Goal: Task Accomplishment & Management: Complete application form

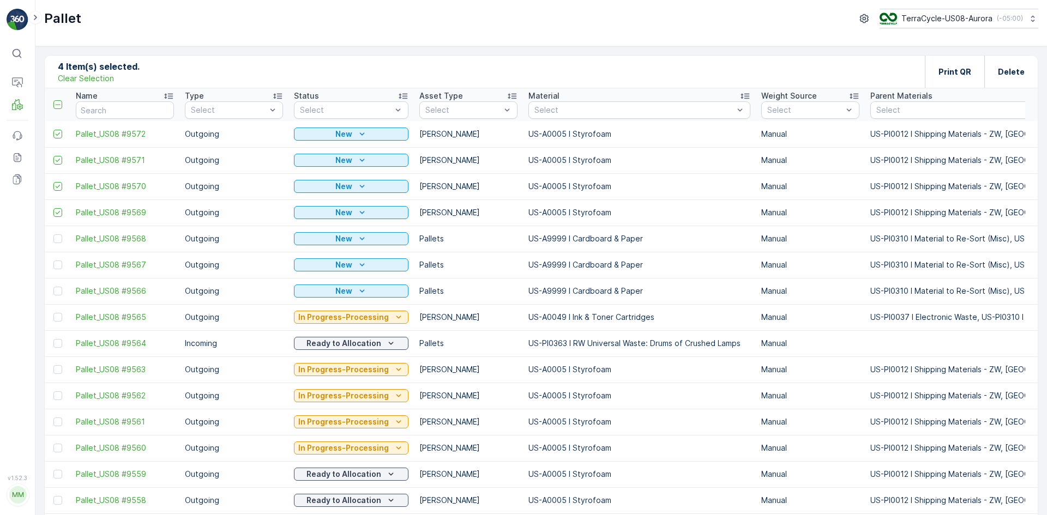
click at [85, 76] on p "Clear Selection" at bounding box center [86, 78] width 56 height 11
click at [141, 109] on input "text" at bounding box center [125, 109] width 98 height 17
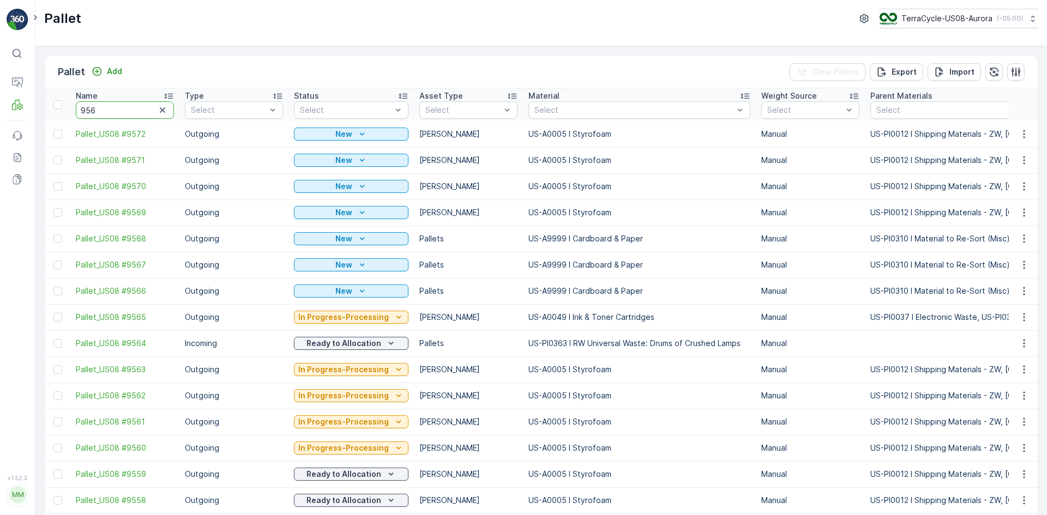
type input "9566"
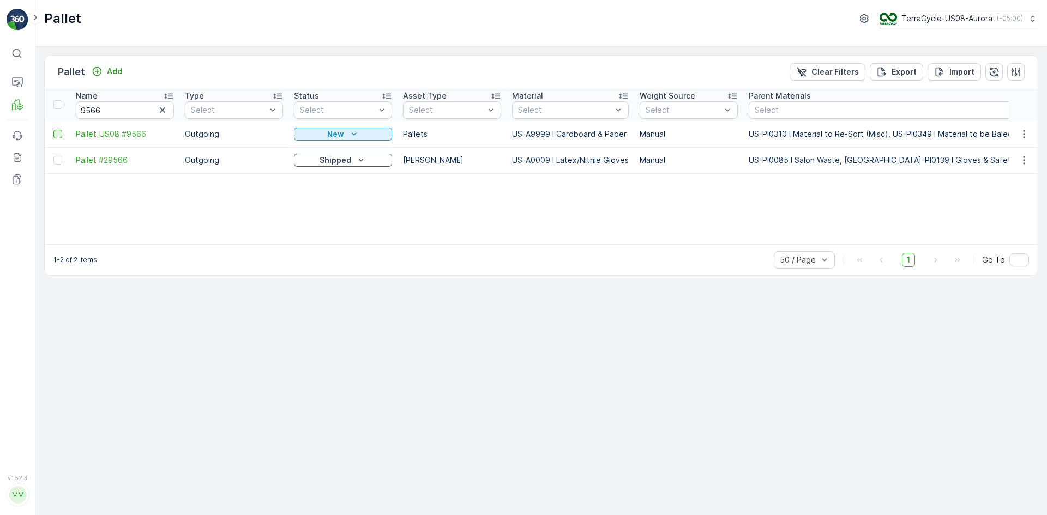
click at [57, 135] on div at bounding box center [57, 134] width 9 height 9
click at [53, 130] on input "checkbox" at bounding box center [53, 130] width 0 height 0
drag, startPoint x: 125, startPoint y: 110, endPoint x: 58, endPoint y: 121, distance: 67.4
type input "9567"
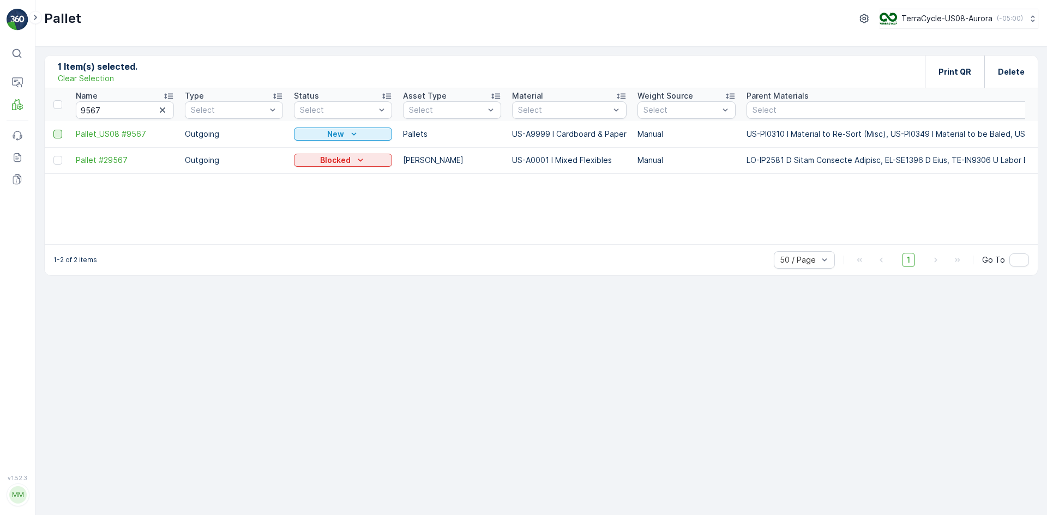
click at [55, 134] on div at bounding box center [57, 134] width 9 height 9
click at [53, 130] on input "checkbox" at bounding box center [53, 130] width 0 height 0
drag, startPoint x: 125, startPoint y: 108, endPoint x: 37, endPoint y: 113, distance: 88.5
click at [37, 113] on div "2 Item(s) selected. Clear Selection Print QR Delete Name 9567 Type Select Statu…" at bounding box center [540, 280] width 1011 height 469
type input "9568"
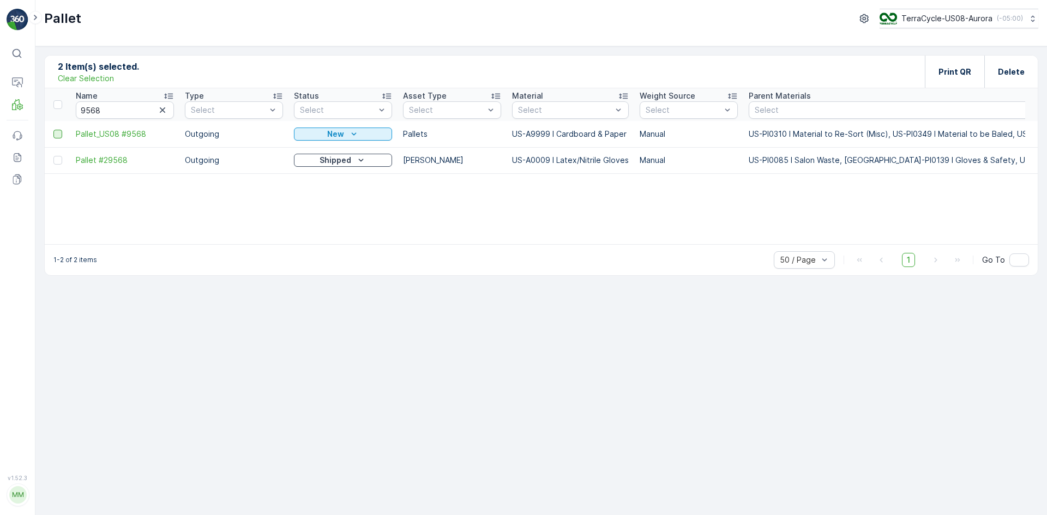
click at [57, 132] on div at bounding box center [57, 134] width 9 height 9
click at [53, 130] on input "checkbox" at bounding box center [53, 130] width 0 height 0
click at [968, 80] on div "Print QR" at bounding box center [954, 72] width 33 height 32
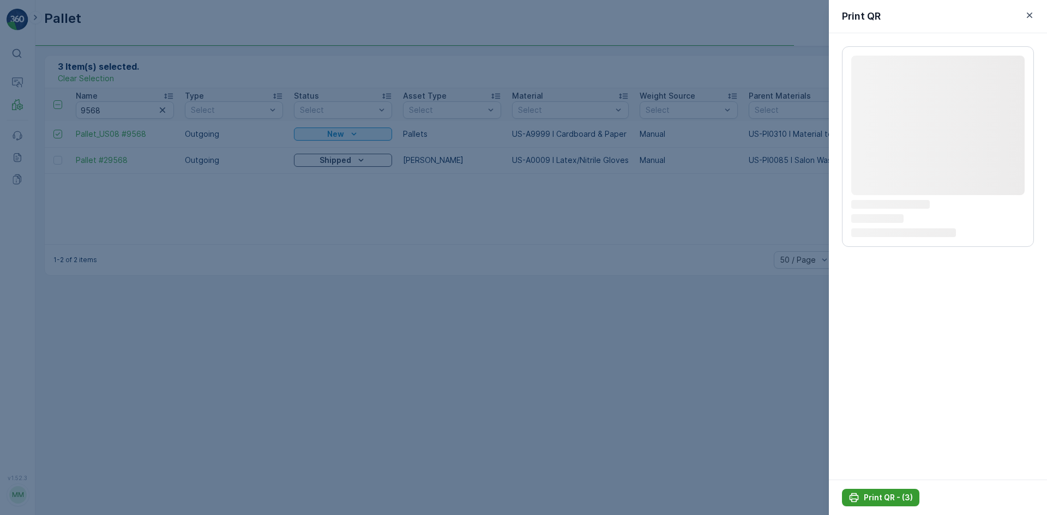
click at [884, 496] on p "Print QR - (3)" at bounding box center [888, 497] width 49 height 11
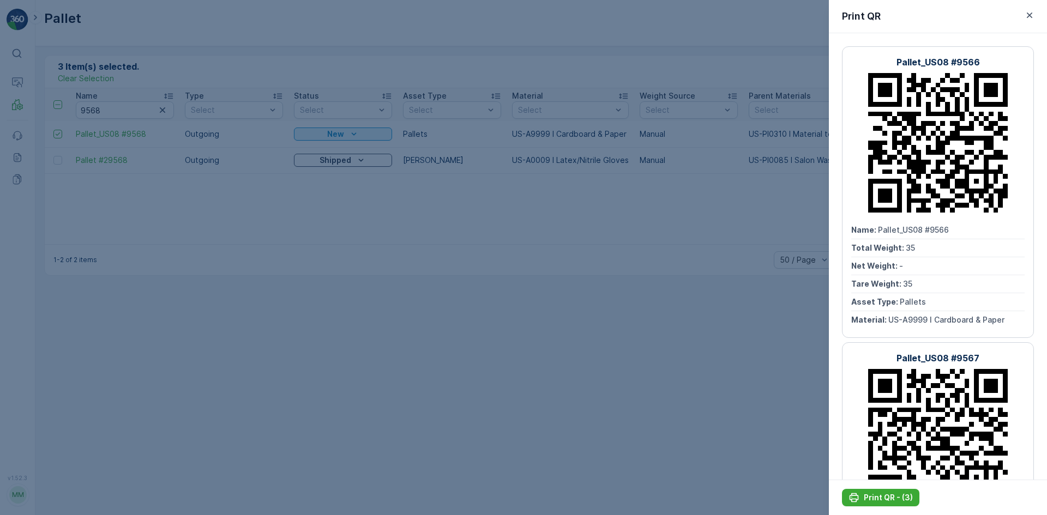
click at [734, 422] on div at bounding box center [523, 257] width 1047 height 515
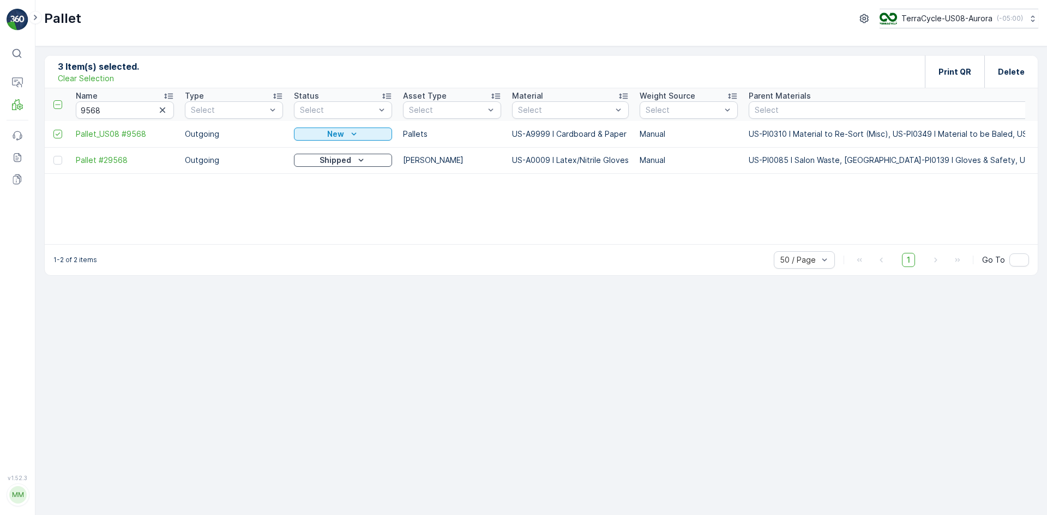
click at [76, 77] on p "Clear Selection" at bounding box center [86, 78] width 56 height 11
click at [116, 70] on p "Add" at bounding box center [114, 71] width 15 height 11
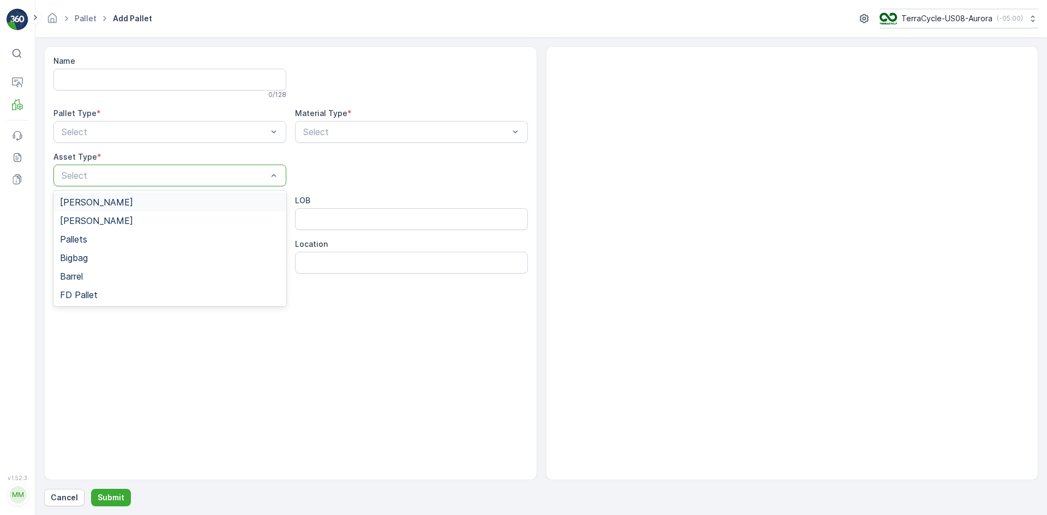
click at [113, 183] on div "Select" at bounding box center [169, 176] width 233 height 22
click at [106, 199] on div "[PERSON_NAME]" at bounding box center [170, 202] width 220 height 10
click at [116, 120] on div "Pallet Type * Select" at bounding box center [169, 125] width 233 height 35
click at [116, 176] on div "Outgoing" at bounding box center [170, 177] width 220 height 10
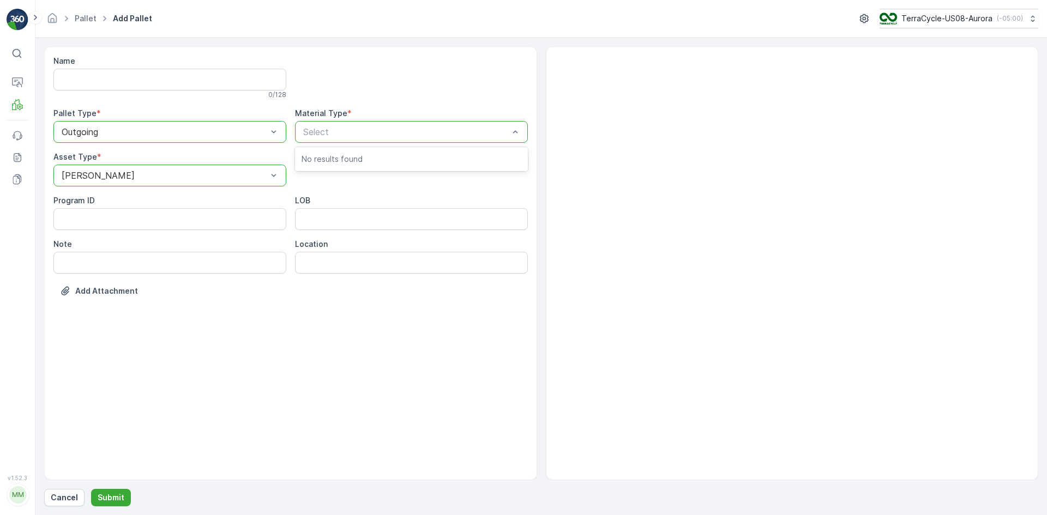
click at [359, 139] on div "Select" at bounding box center [411, 132] width 233 height 22
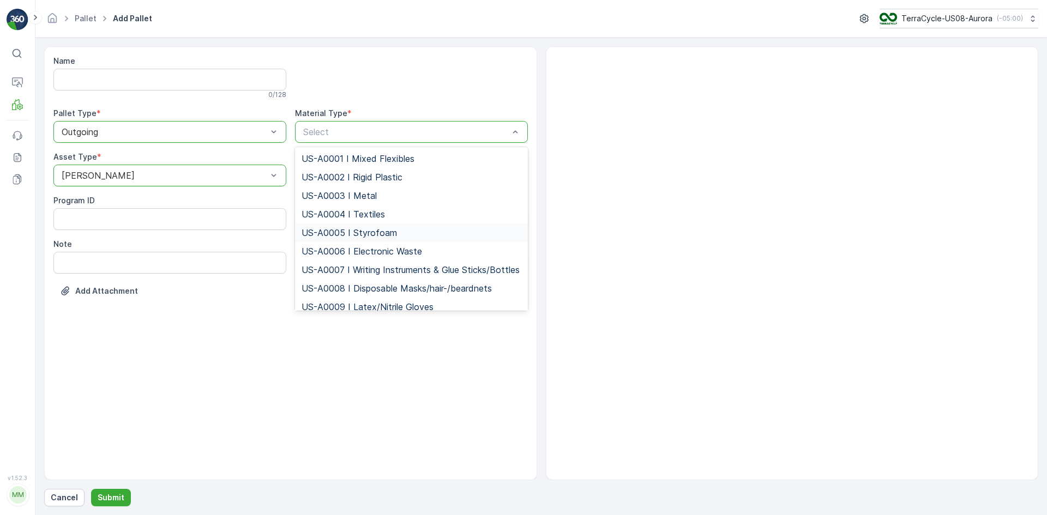
click at [390, 226] on div "US-A0005 I Styrofoam" at bounding box center [411, 233] width 233 height 19
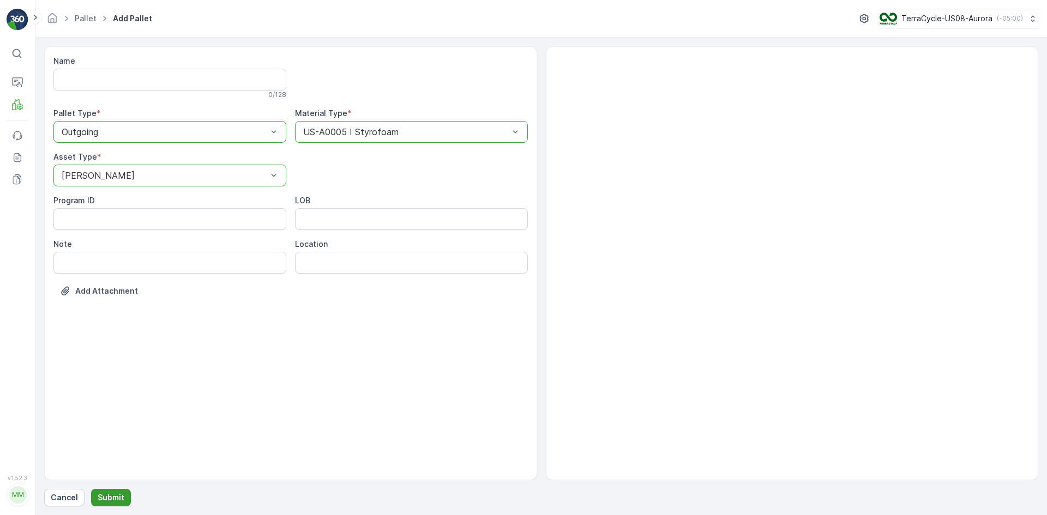
click at [113, 496] on p "Submit" at bounding box center [111, 497] width 27 height 11
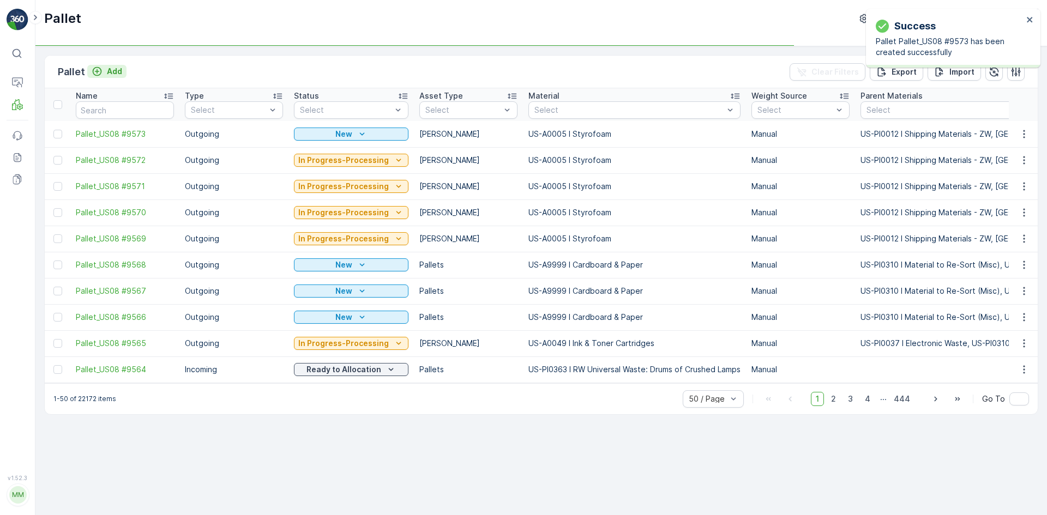
click at [113, 71] on p "Add" at bounding box center [114, 71] width 15 height 11
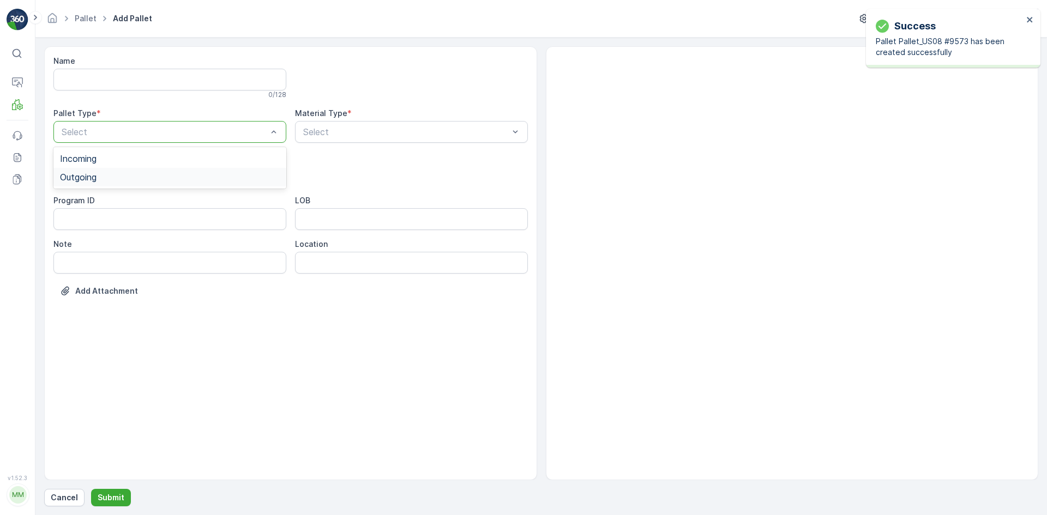
click at [119, 178] on div "Outgoing" at bounding box center [170, 177] width 220 height 10
drag, startPoint x: 135, startPoint y: 202, endPoint x: 158, endPoint y: 201, distance: 23.5
click at [135, 202] on div "[PERSON_NAME]" at bounding box center [170, 202] width 220 height 10
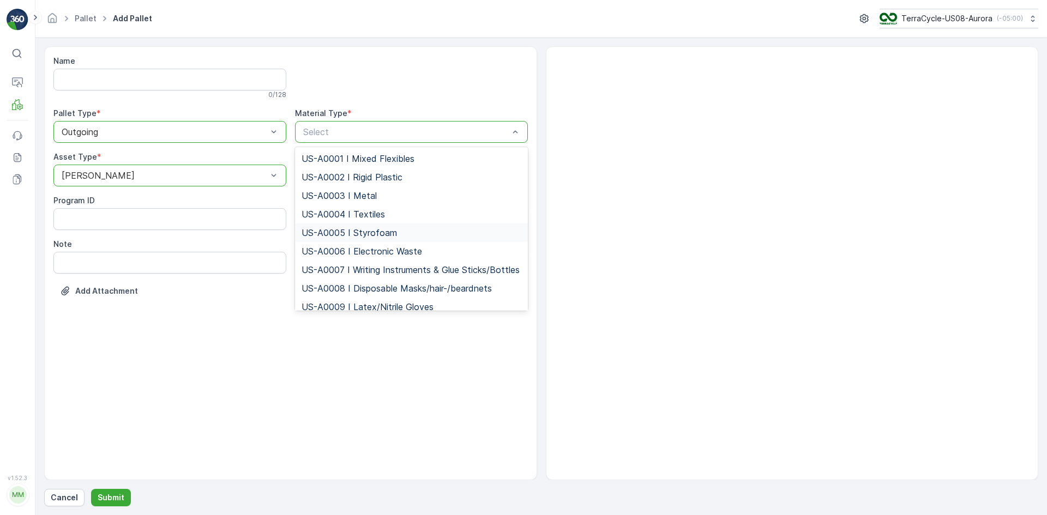
click at [361, 230] on span "US-A0005 I Styrofoam" at bounding box center [349, 233] width 95 height 10
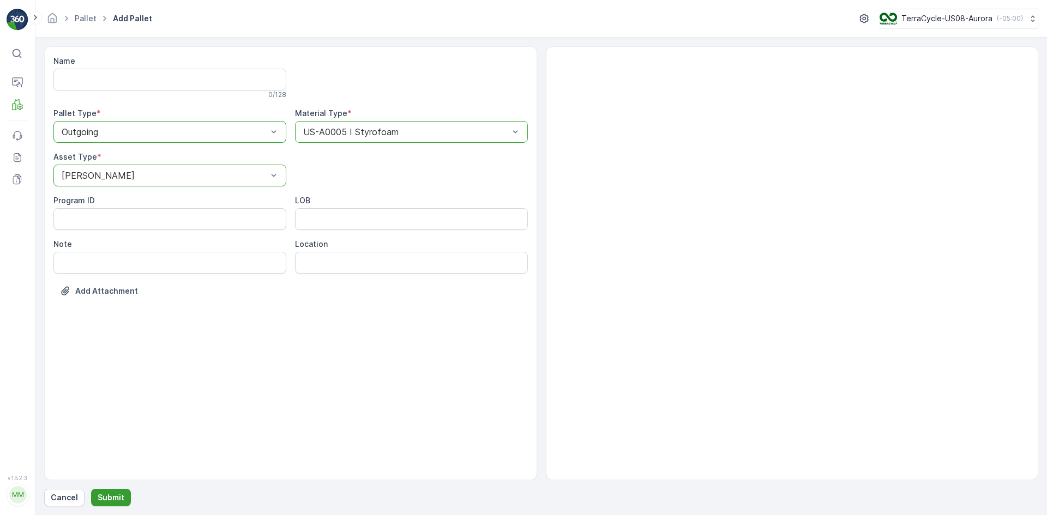
click at [116, 496] on p "Submit" at bounding box center [111, 497] width 27 height 11
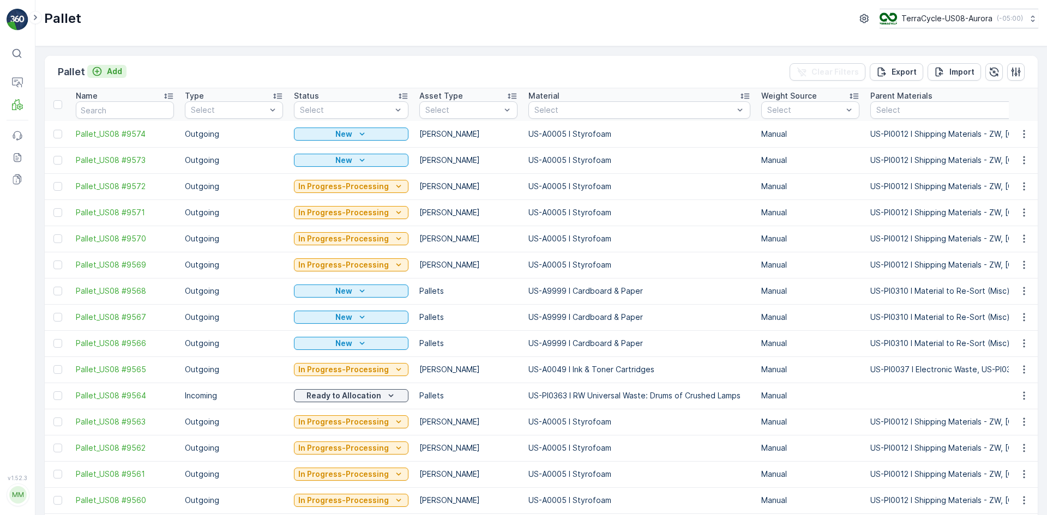
click at [110, 75] on p "Add" at bounding box center [114, 71] width 15 height 11
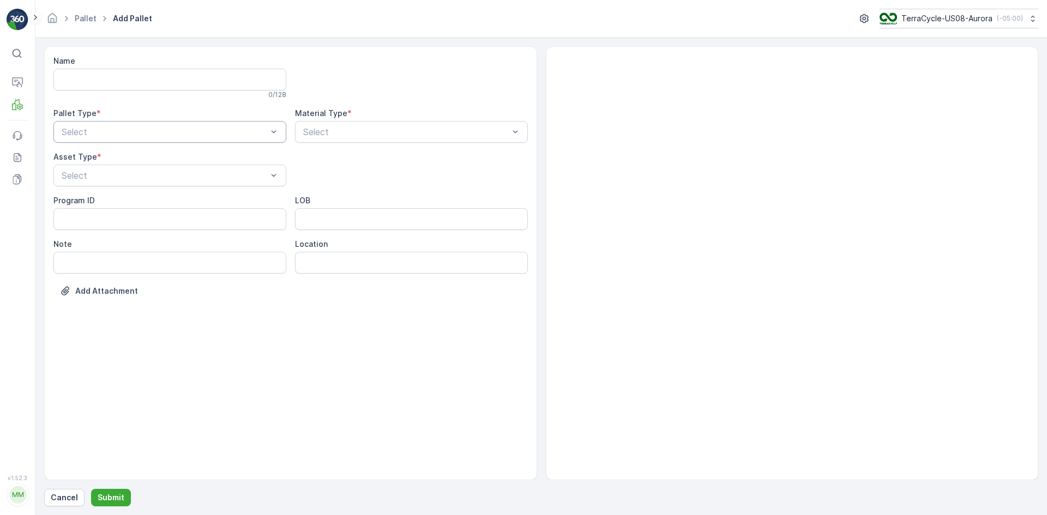
click at [119, 123] on div "Select" at bounding box center [169, 132] width 233 height 22
click at [127, 174] on div "Outgoing" at bounding box center [170, 177] width 220 height 10
click at [128, 204] on div "[PERSON_NAME]" at bounding box center [170, 202] width 220 height 10
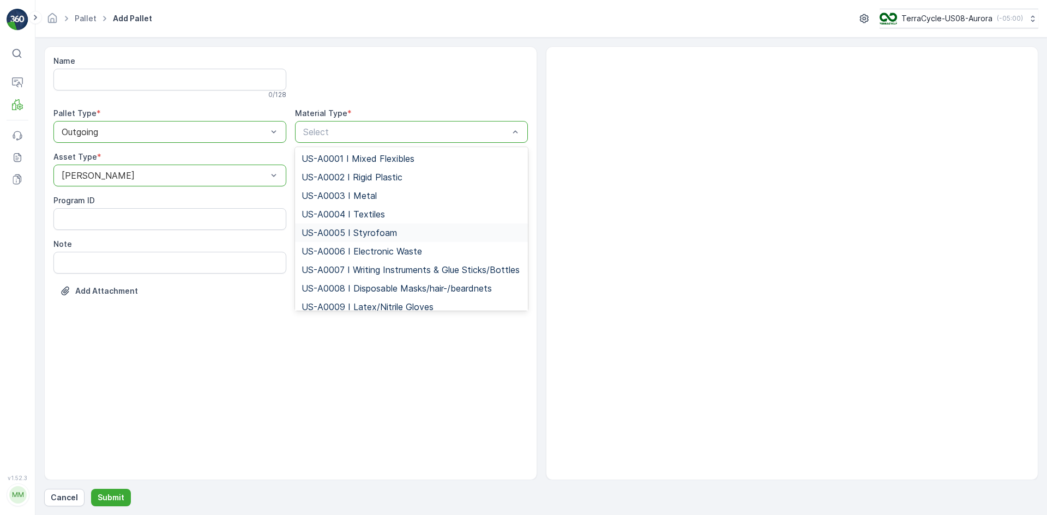
click at [361, 231] on span "US-A0005 I Styrofoam" at bounding box center [349, 233] width 95 height 10
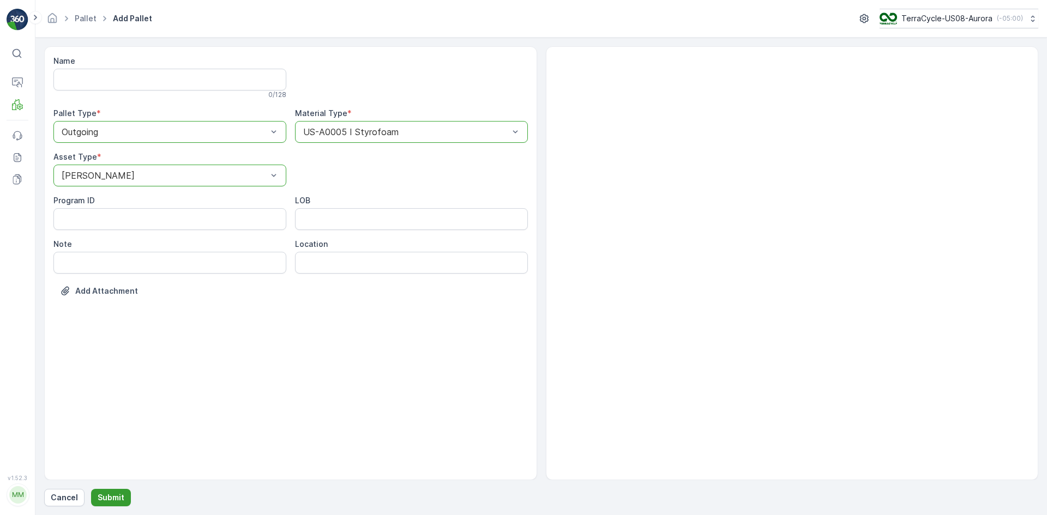
click at [106, 497] on p "Submit" at bounding box center [111, 497] width 27 height 11
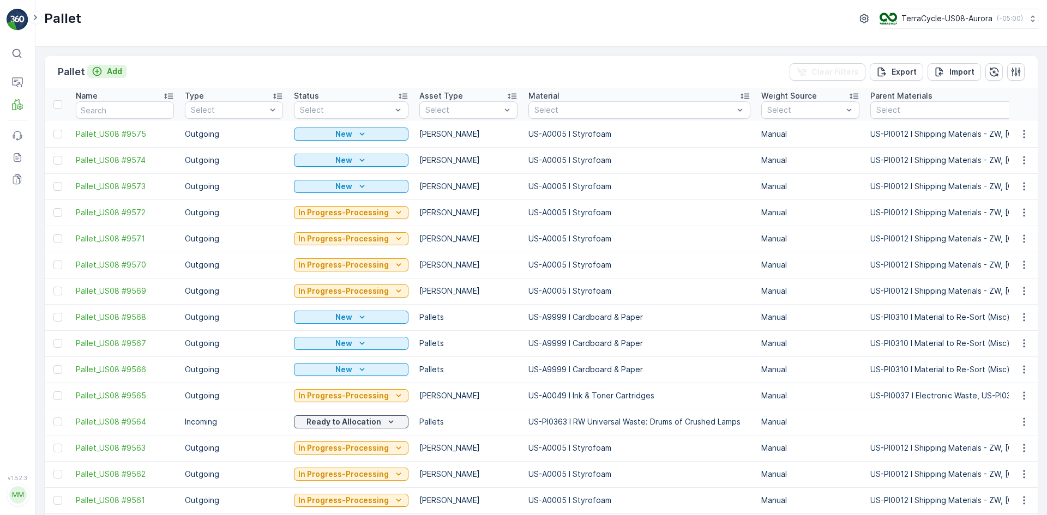
click at [102, 68] on div "Add" at bounding box center [107, 71] width 31 height 11
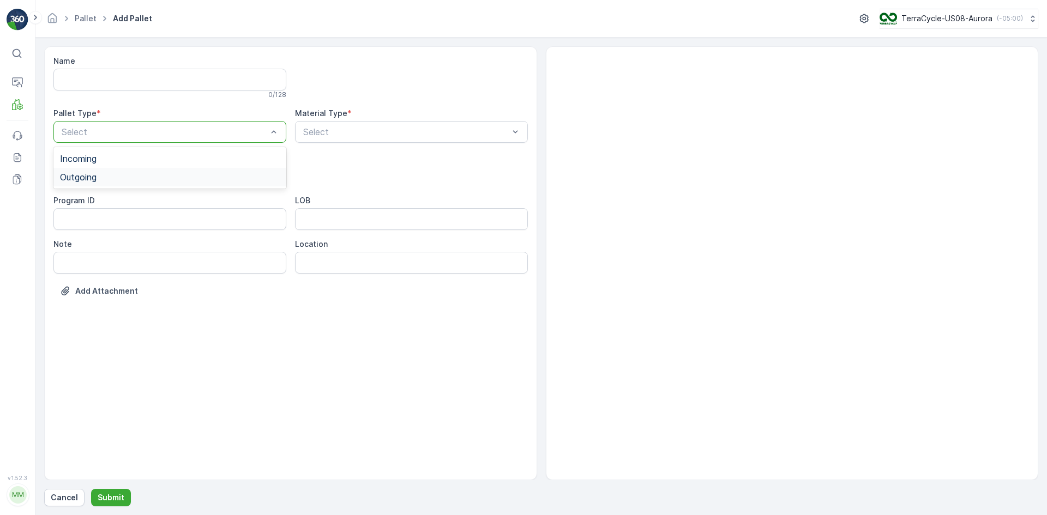
click at [146, 172] on div "Outgoing" at bounding box center [169, 177] width 233 height 19
click at [148, 203] on div "[PERSON_NAME]" at bounding box center [170, 202] width 220 height 10
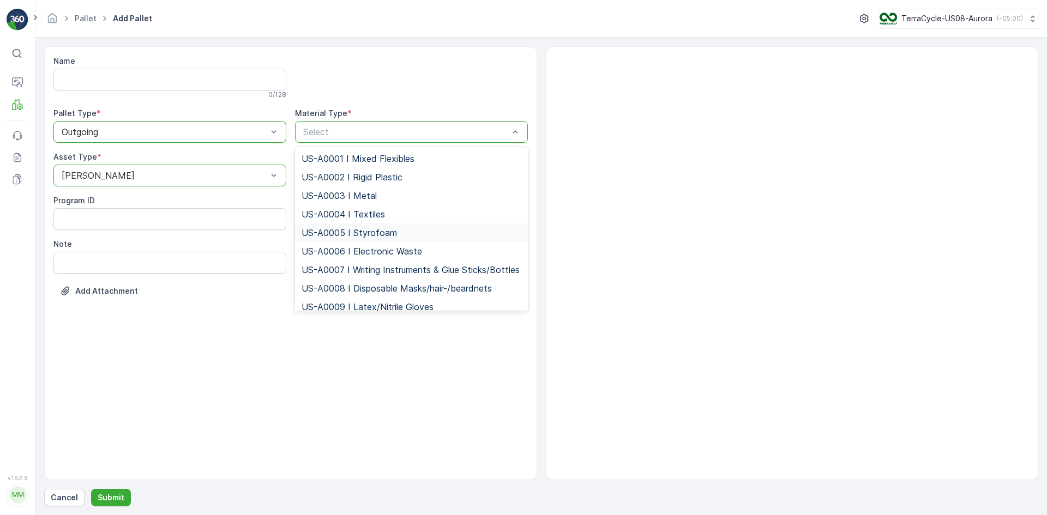
click at [334, 230] on span "US-A0005 I Styrofoam" at bounding box center [349, 233] width 95 height 10
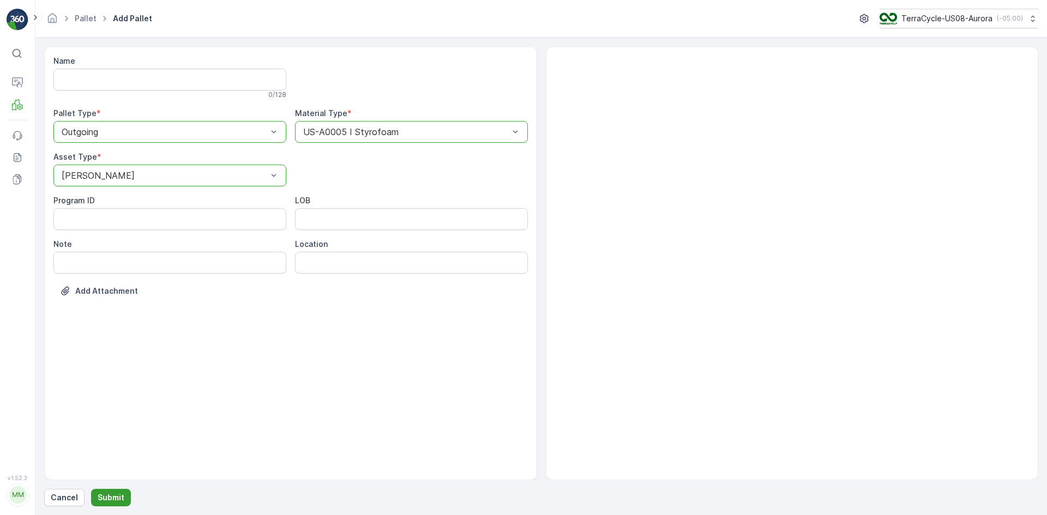
click at [107, 503] on button "Submit" at bounding box center [111, 497] width 40 height 17
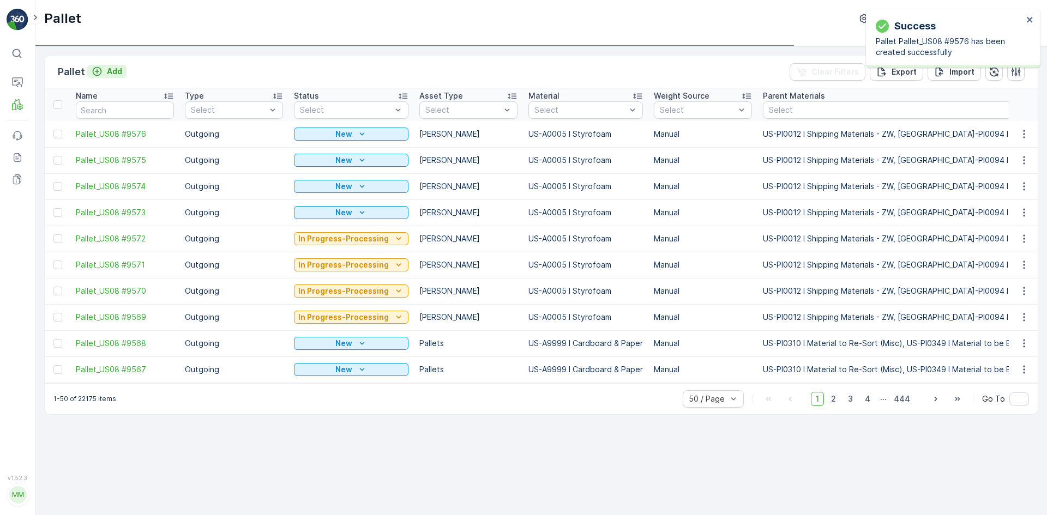
click at [115, 70] on p "Add" at bounding box center [114, 71] width 15 height 11
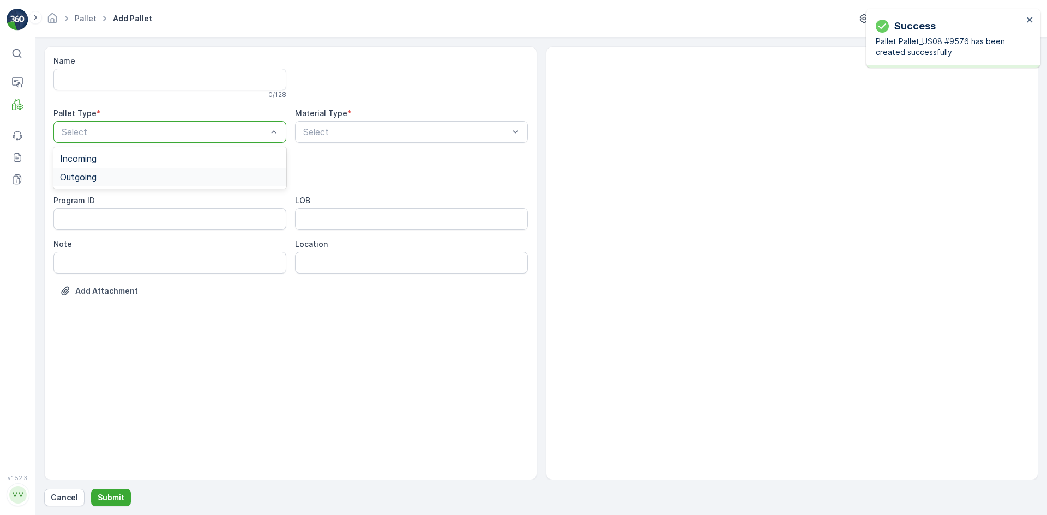
click at [114, 172] on div "Outgoing" at bounding box center [170, 177] width 220 height 10
click at [112, 167] on div "Select" at bounding box center [169, 176] width 233 height 22
click at [112, 197] on div "[PERSON_NAME]" at bounding box center [169, 202] width 233 height 19
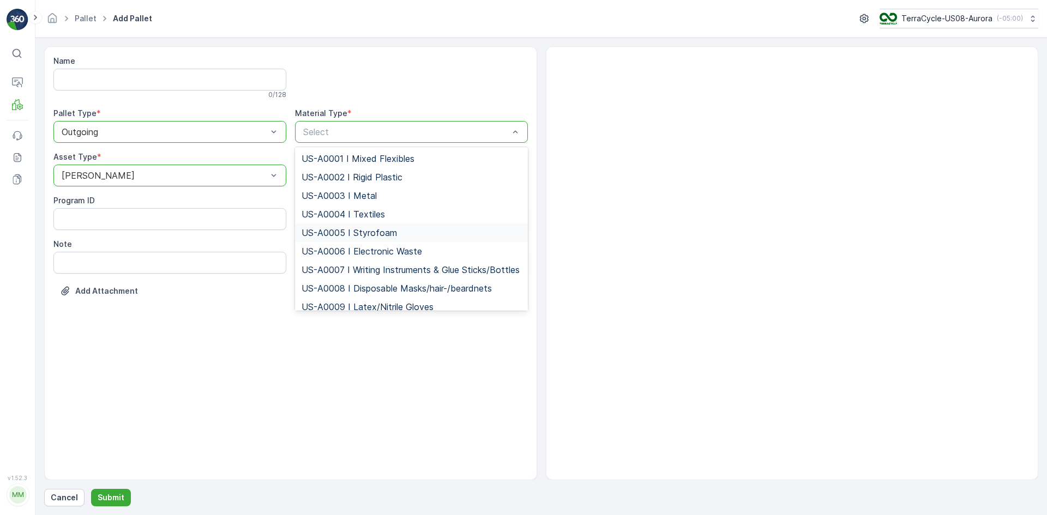
click at [336, 233] on span "US-A0005 I Styrofoam" at bounding box center [349, 233] width 95 height 10
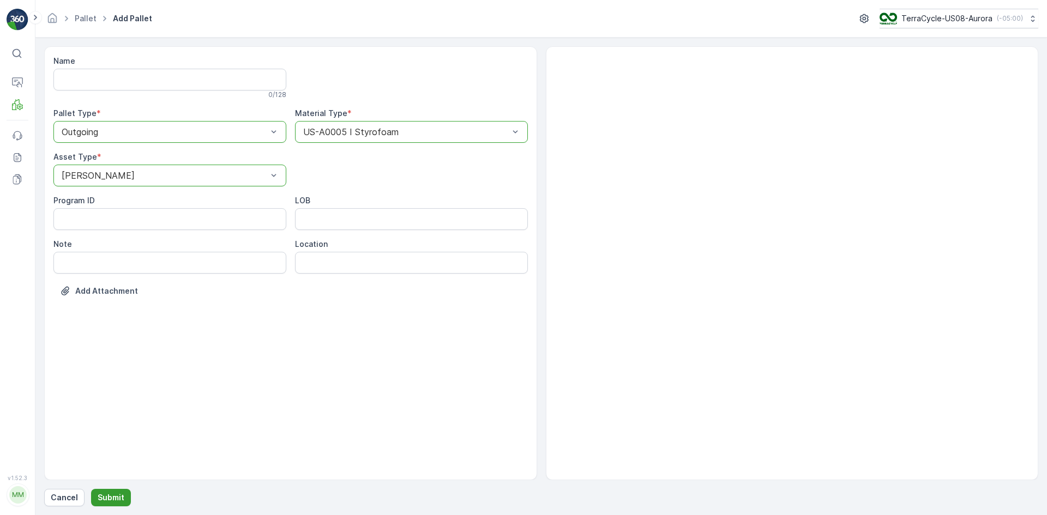
click at [107, 493] on p "Submit" at bounding box center [111, 497] width 27 height 11
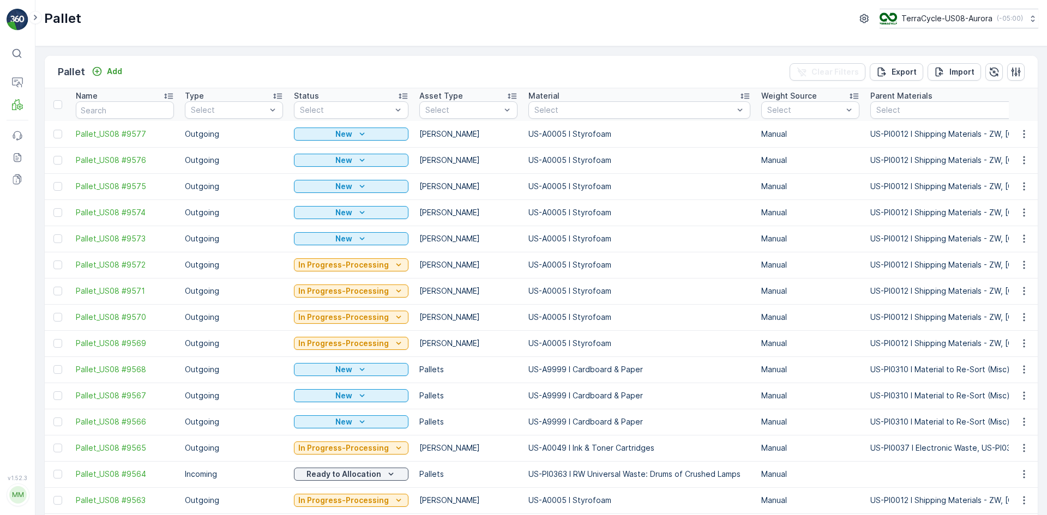
click at [58, 236] on div at bounding box center [57, 238] width 9 height 9
click at [53, 234] on input "checkbox" at bounding box center [53, 234] width 0 height 0
click at [58, 212] on div at bounding box center [57, 212] width 9 height 9
click at [53, 208] on input "checkbox" at bounding box center [53, 208] width 0 height 0
click at [58, 187] on div at bounding box center [57, 186] width 9 height 9
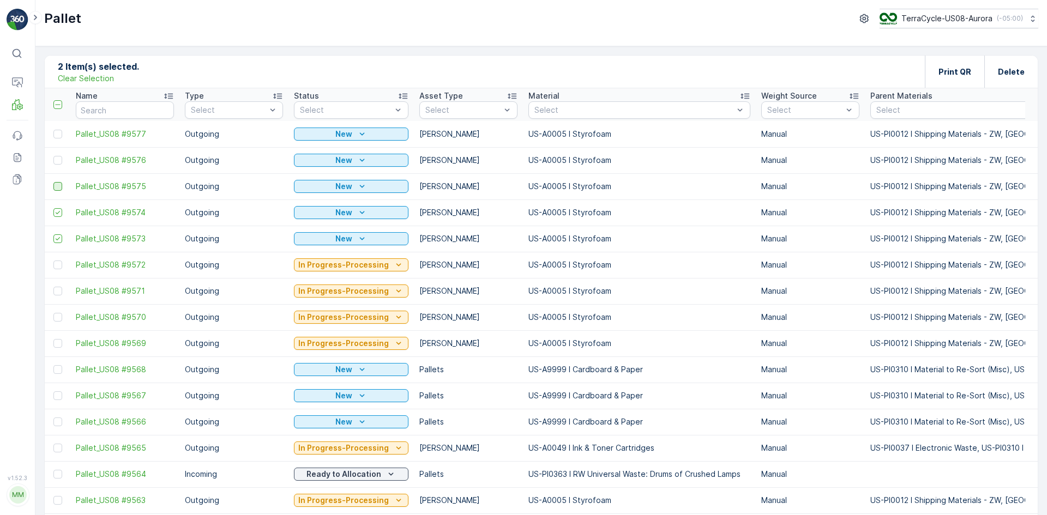
click at [53, 182] on input "checkbox" at bounding box center [53, 182] width 0 height 0
click at [58, 160] on div at bounding box center [57, 160] width 9 height 9
click at [53, 156] on input "checkbox" at bounding box center [53, 156] width 0 height 0
drag, startPoint x: 57, startPoint y: 137, endPoint x: 214, endPoint y: 138, distance: 157.6
click at [57, 137] on div at bounding box center [57, 134] width 9 height 9
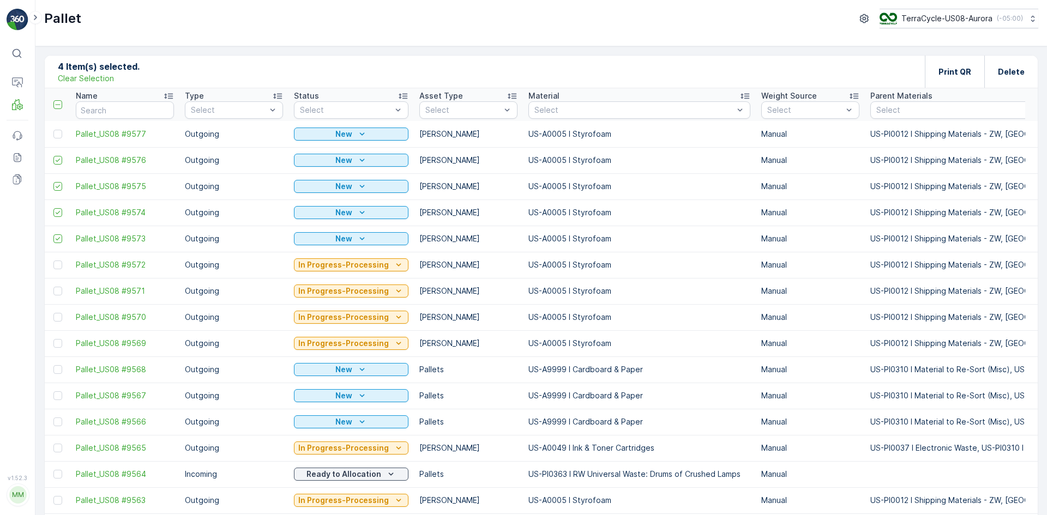
click at [53, 130] on input "checkbox" at bounding box center [53, 130] width 0 height 0
click at [973, 67] on div "Print QR" at bounding box center [954, 72] width 59 height 32
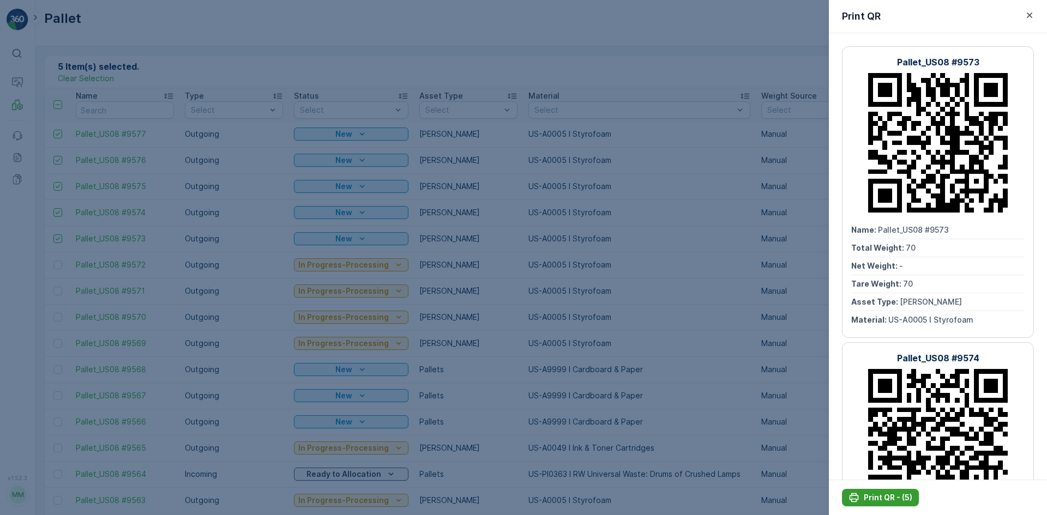
click at [893, 497] on p "Print QR - (5)" at bounding box center [888, 497] width 49 height 11
click at [308, 195] on div at bounding box center [523, 257] width 1047 height 515
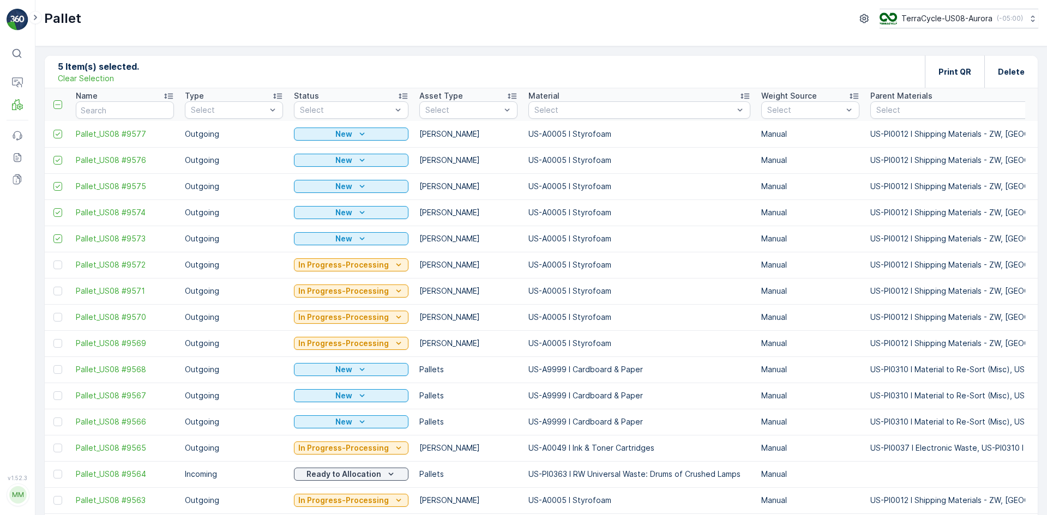
click at [61, 78] on p "Clear Selection" at bounding box center [86, 78] width 56 height 11
click at [111, 65] on button "Add" at bounding box center [106, 71] width 39 height 13
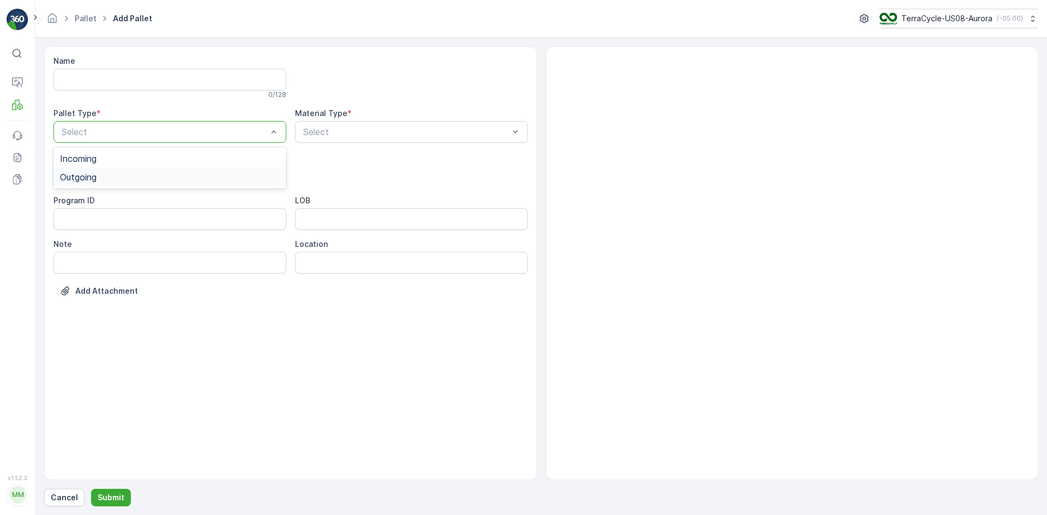
click at [131, 179] on div "Outgoing" at bounding box center [170, 177] width 220 height 10
click at [129, 194] on div "[PERSON_NAME]" at bounding box center [169, 202] width 233 height 19
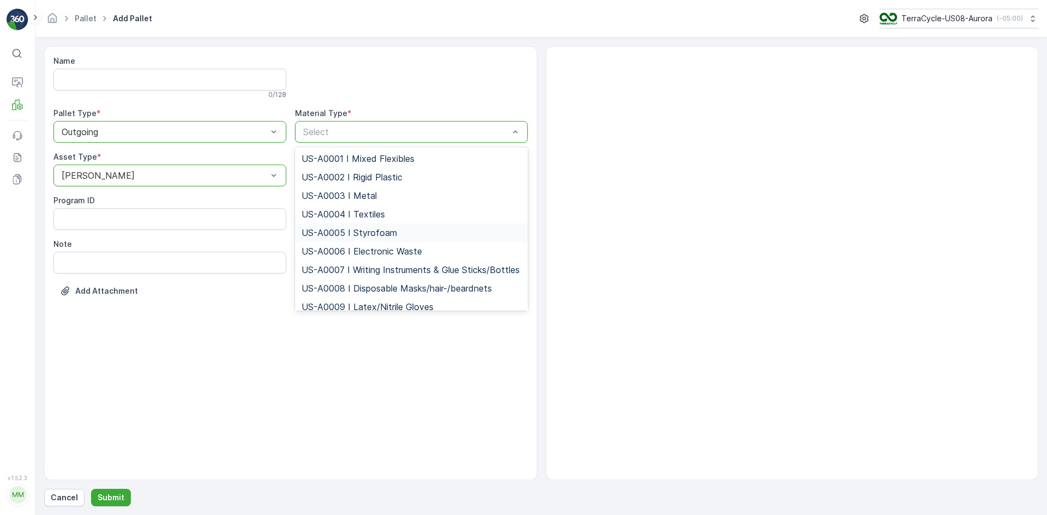
click at [330, 230] on span "US-A0005 I Styrofoam" at bounding box center [349, 233] width 95 height 10
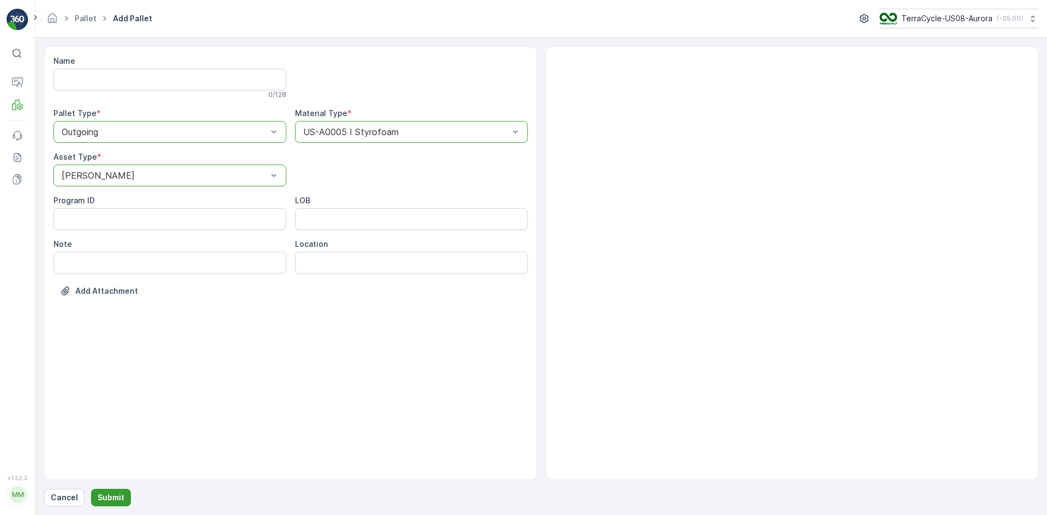
click at [113, 497] on p "Submit" at bounding box center [111, 497] width 27 height 11
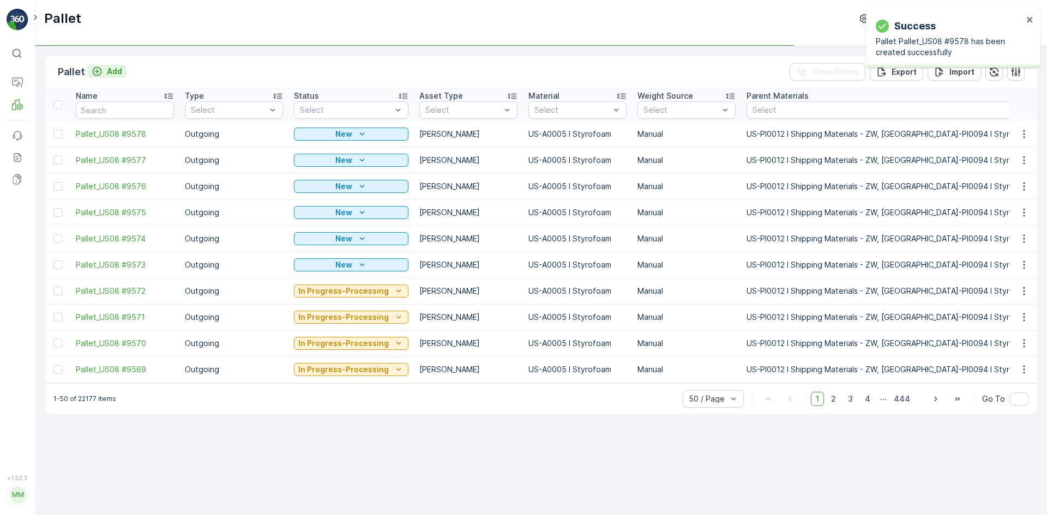
click at [109, 75] on p "Add" at bounding box center [114, 71] width 15 height 11
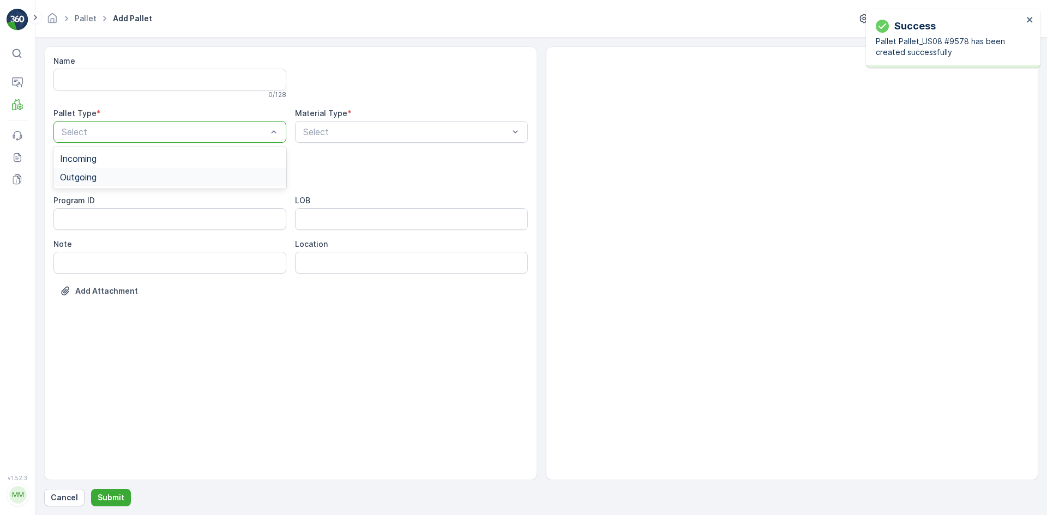
click at [142, 170] on div "Outgoing" at bounding box center [169, 177] width 233 height 19
click at [136, 206] on div "[PERSON_NAME]" at bounding box center [170, 202] width 220 height 10
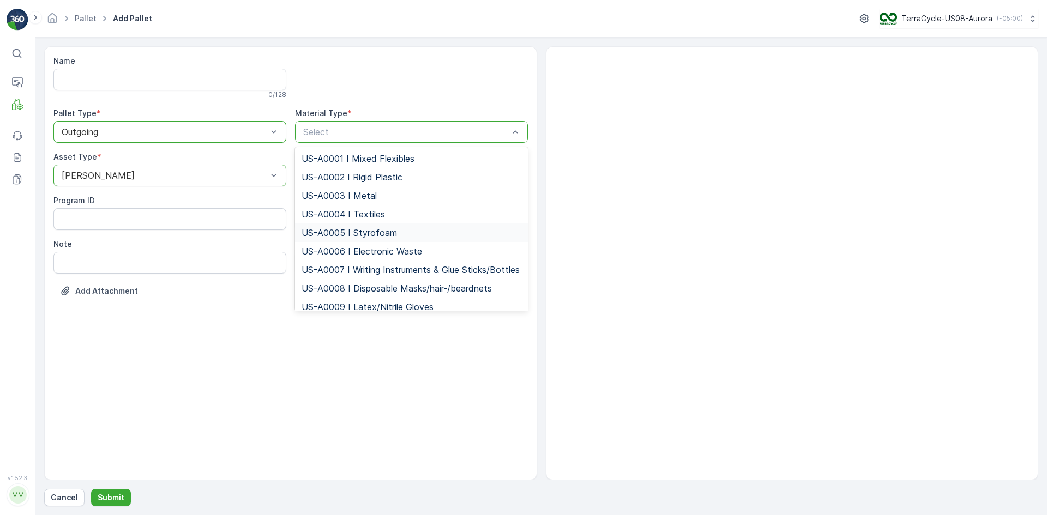
click at [348, 228] on span "US-A0005 I Styrofoam" at bounding box center [349, 233] width 95 height 10
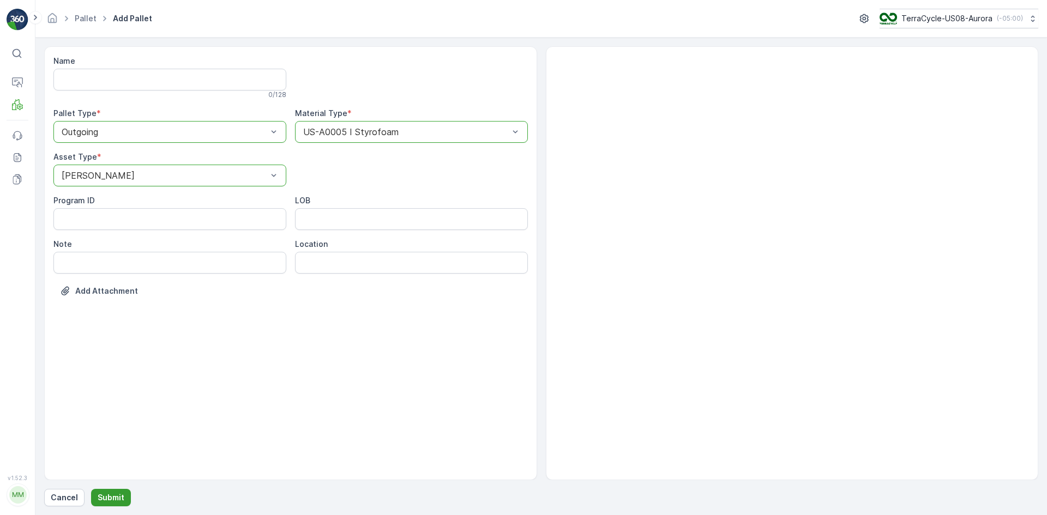
click at [105, 493] on p "Submit" at bounding box center [111, 497] width 27 height 11
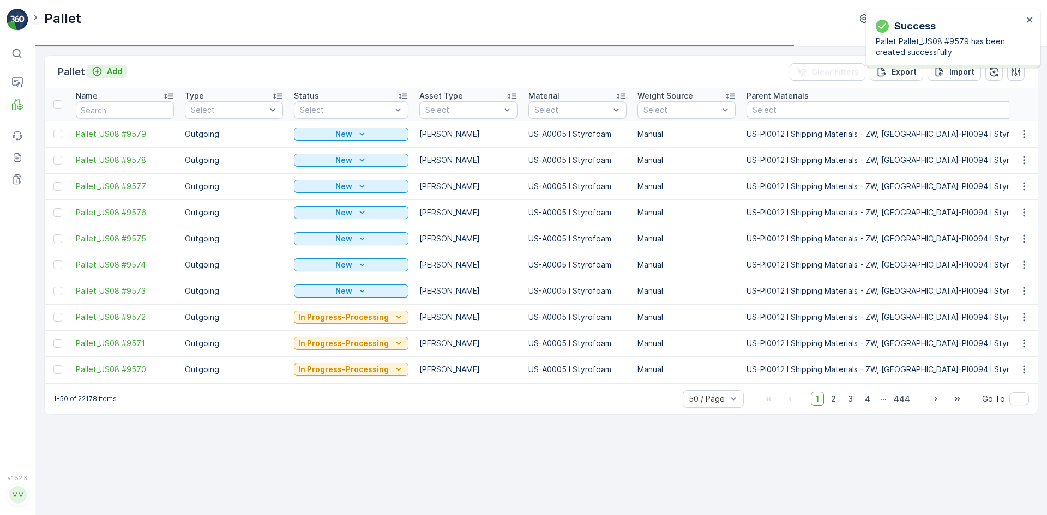
click at [116, 68] on p "Add" at bounding box center [114, 71] width 15 height 11
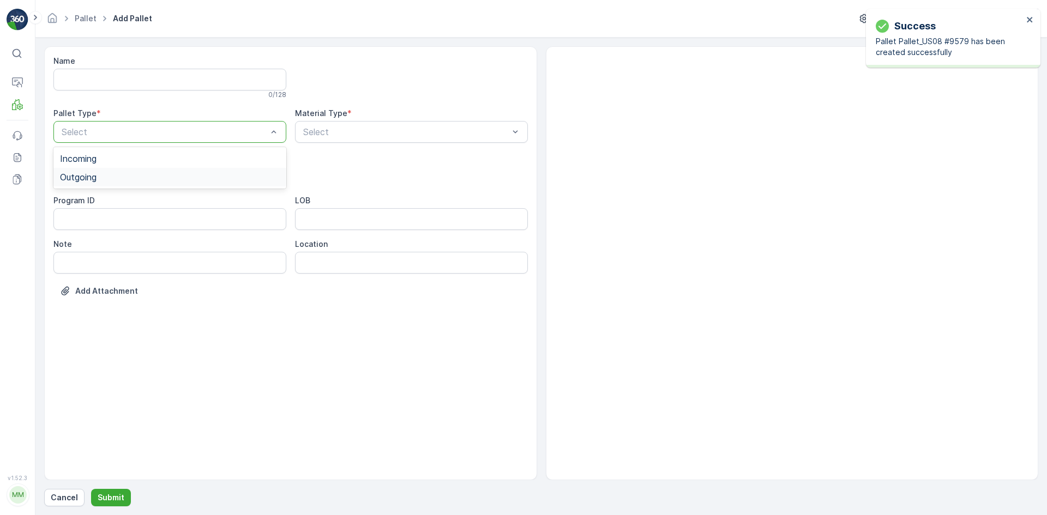
click at [134, 179] on div "Outgoing" at bounding box center [170, 177] width 220 height 10
click at [140, 202] on div "[PERSON_NAME]" at bounding box center [170, 202] width 220 height 10
click at [332, 113] on label "Material Type" at bounding box center [321, 113] width 52 height 9
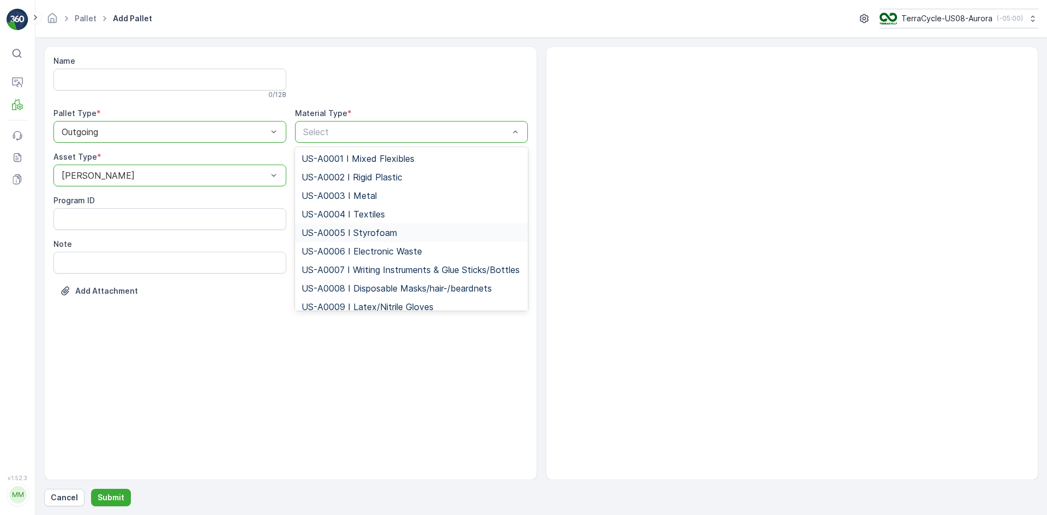
click at [337, 228] on span "US-A0005 I Styrofoam" at bounding box center [349, 233] width 95 height 10
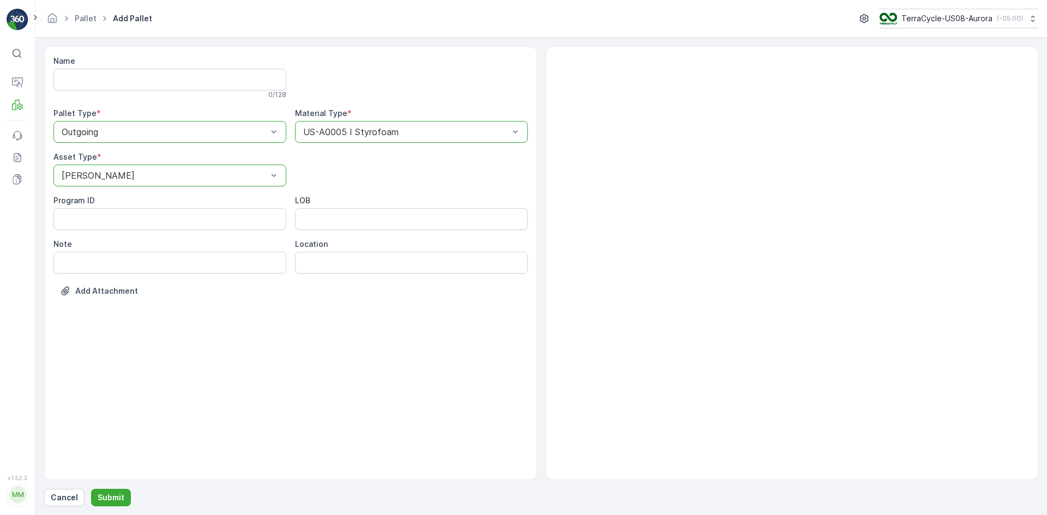
click at [635, 103] on div at bounding box center [792, 263] width 493 height 434
click at [115, 494] on p "Submit" at bounding box center [111, 497] width 27 height 11
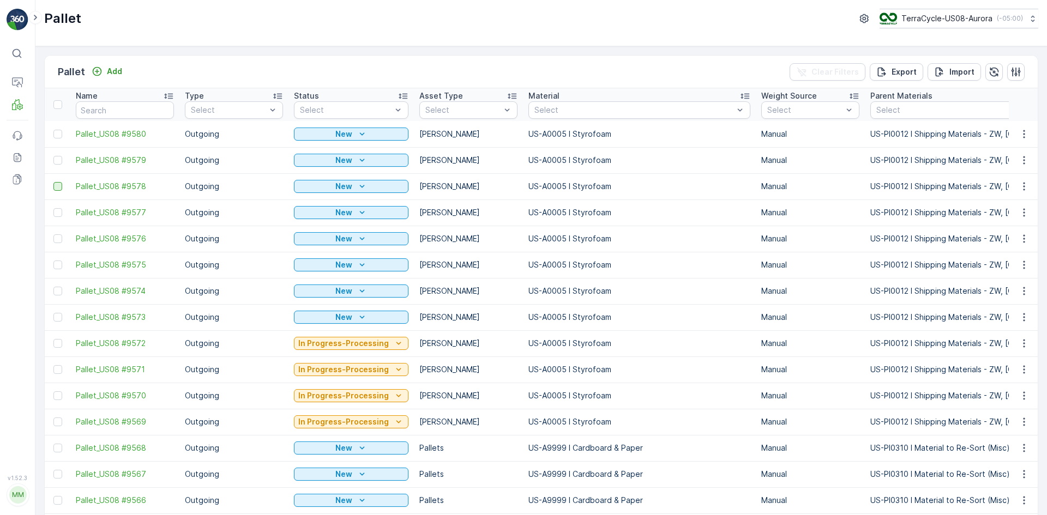
click at [57, 185] on div at bounding box center [57, 186] width 9 height 9
click at [53, 182] on input "checkbox" at bounding box center [53, 182] width 0 height 0
drag, startPoint x: 60, startPoint y: 159, endPoint x: 52, endPoint y: 143, distance: 18.1
click at [60, 159] on div at bounding box center [57, 160] width 9 height 9
click at [53, 156] on input "checkbox" at bounding box center [53, 156] width 0 height 0
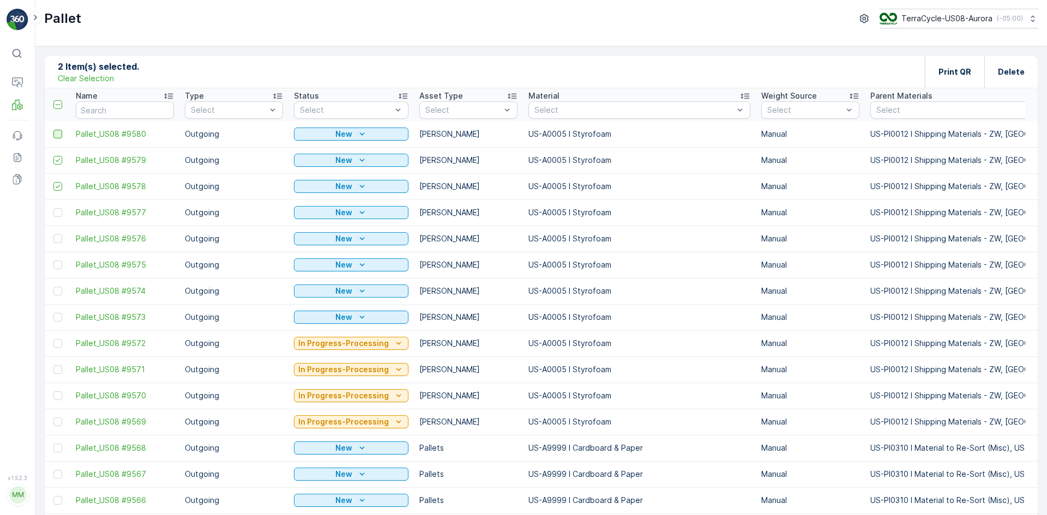
click at [56, 131] on div at bounding box center [57, 134] width 9 height 9
click at [53, 130] on input "checkbox" at bounding box center [53, 130] width 0 height 0
click at [943, 65] on div "Print QR" at bounding box center [954, 72] width 33 height 32
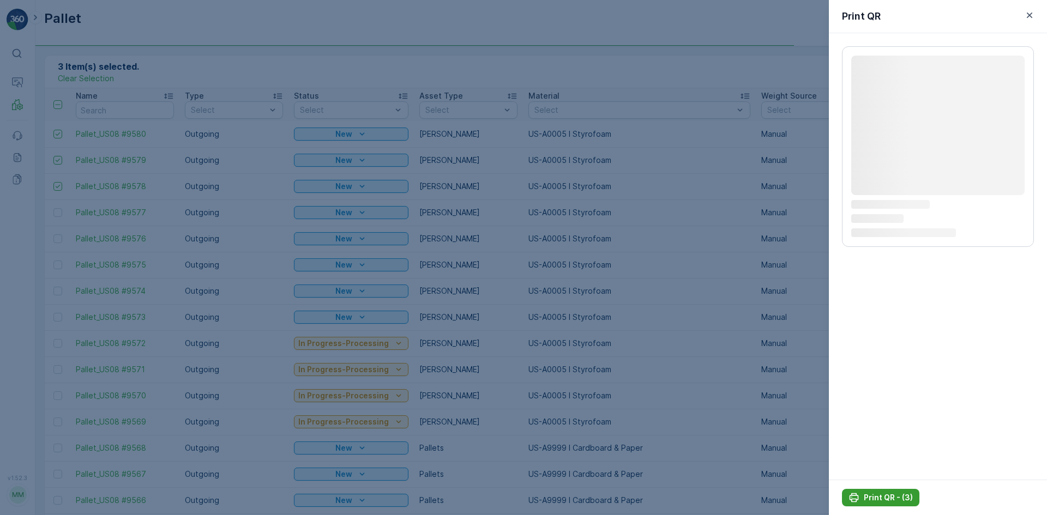
click at [893, 498] on p "Print QR - (3)" at bounding box center [888, 497] width 49 height 11
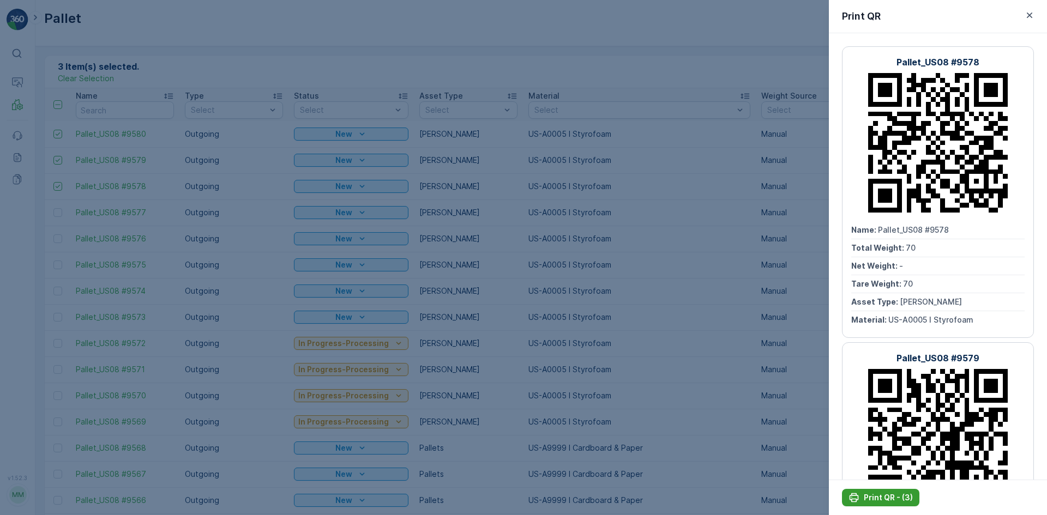
click at [890, 491] on button "Print QR - (3)" at bounding box center [880, 497] width 77 height 17
click at [446, 187] on div at bounding box center [523, 257] width 1047 height 515
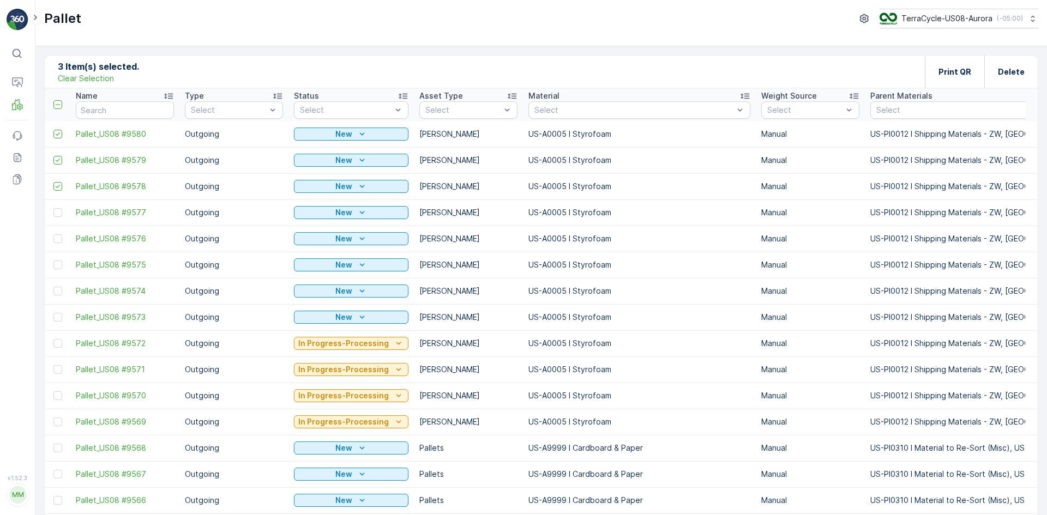
drag, startPoint x: 103, startPoint y: 81, endPoint x: 104, endPoint y: 101, distance: 20.7
click at [103, 80] on p "Clear Selection" at bounding box center [86, 78] width 56 height 11
click at [109, 109] on input "text" at bounding box center [125, 109] width 98 height 17
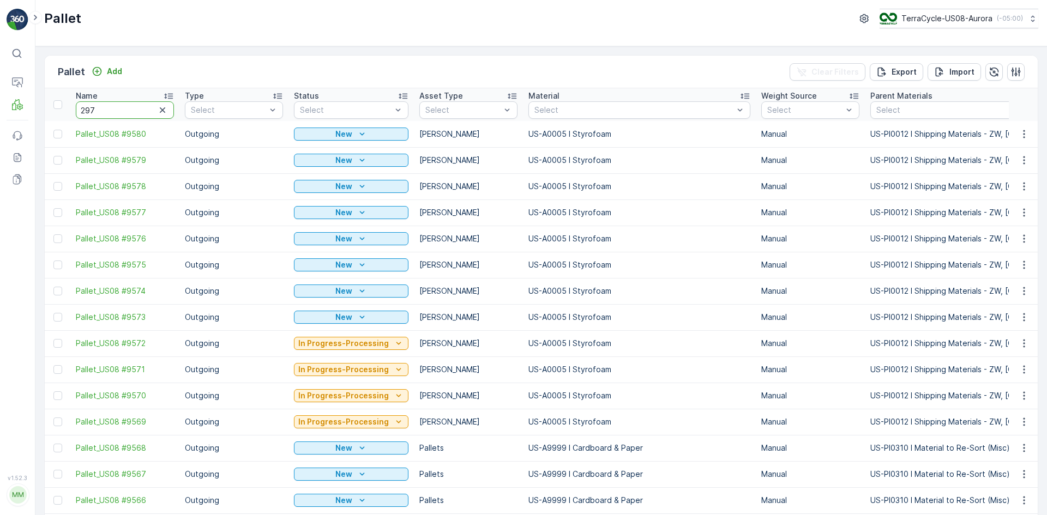
type input "2974"
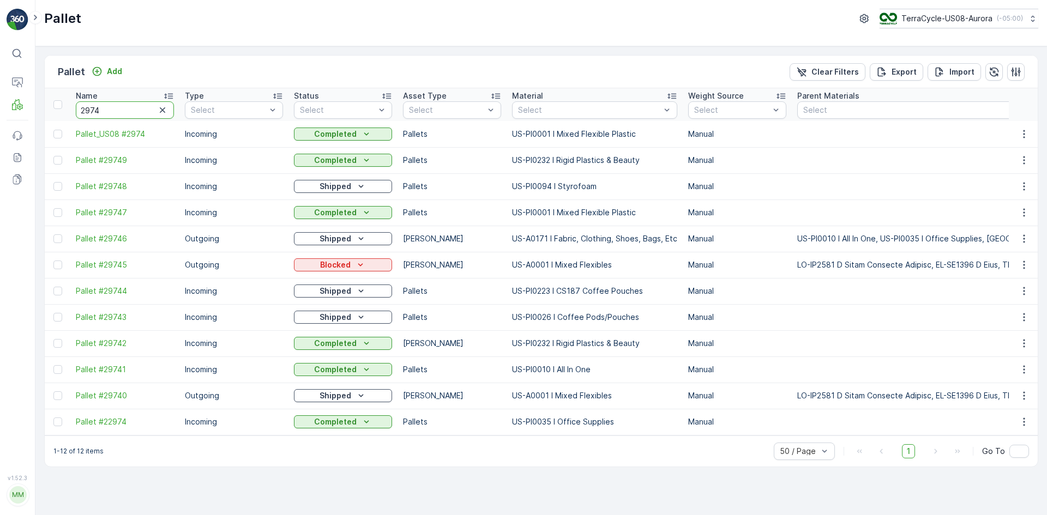
click at [135, 111] on input "2974" at bounding box center [125, 109] width 98 height 17
type input "29740947"
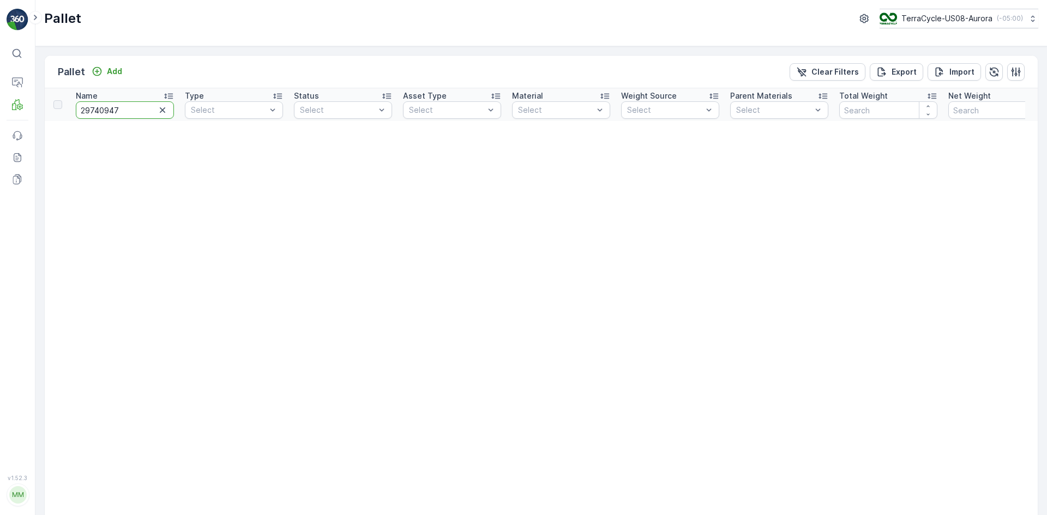
drag, startPoint x: 97, startPoint y: 110, endPoint x: 0, endPoint y: 108, distance: 96.5
click at [0, 113] on div "⌘B Operations MRF Events Reports Documents v 1.52.3 MM MRF.US08 Pallet TerraCyc…" at bounding box center [523, 257] width 1047 height 515
type input "0947"
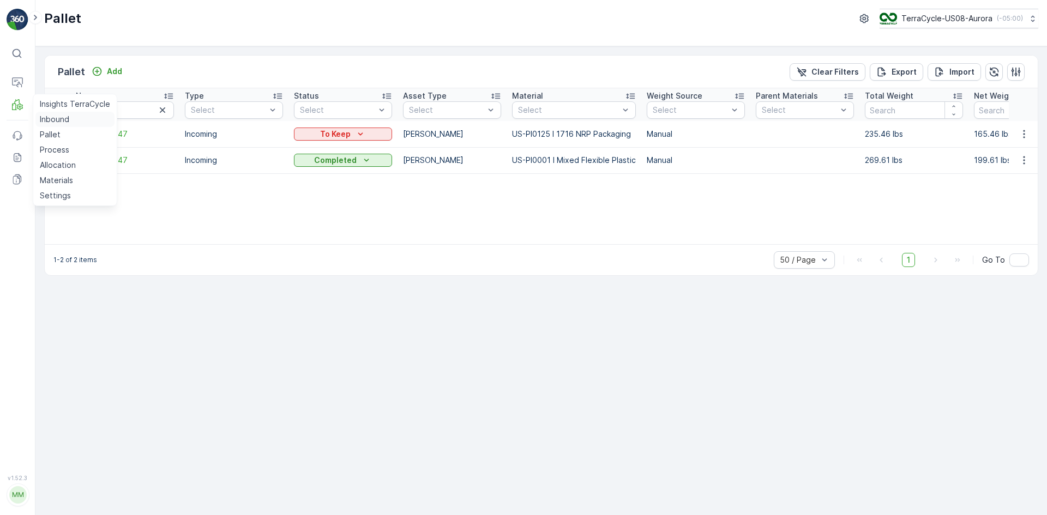
click at [58, 115] on p "Inbound" at bounding box center [54, 119] width 29 height 11
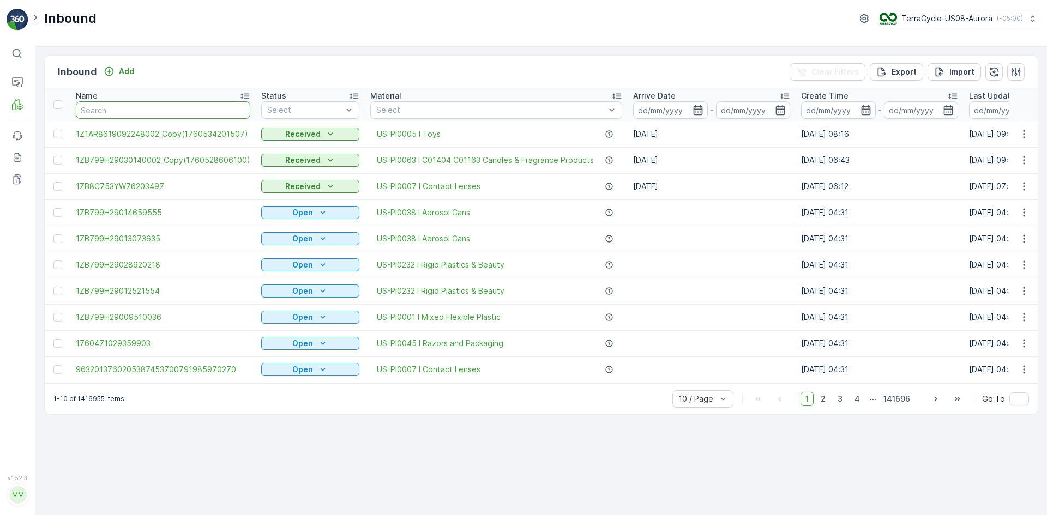
click at [97, 111] on input "text" at bounding box center [163, 109] width 174 height 17
type input "971"
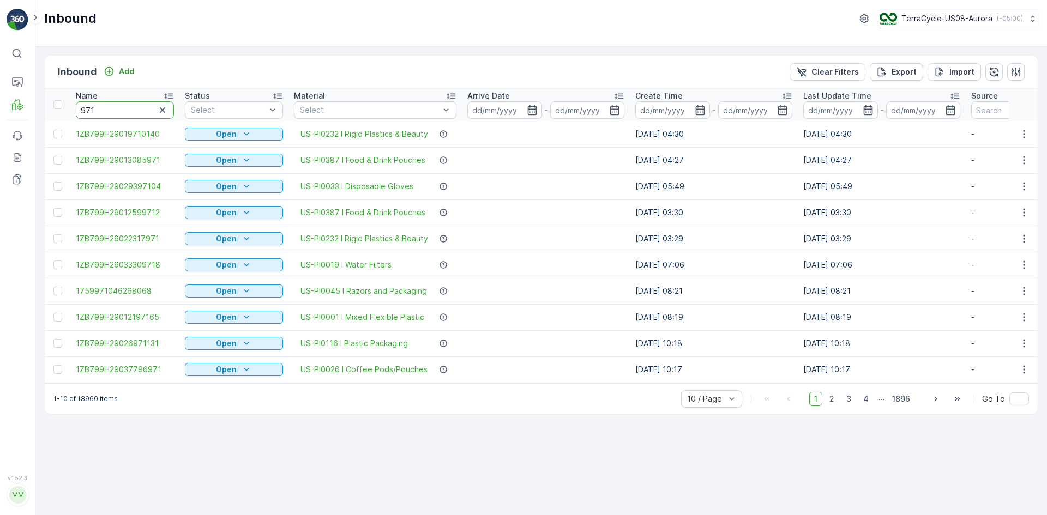
click at [103, 111] on input "971" at bounding box center [125, 109] width 98 height 17
type input "97"
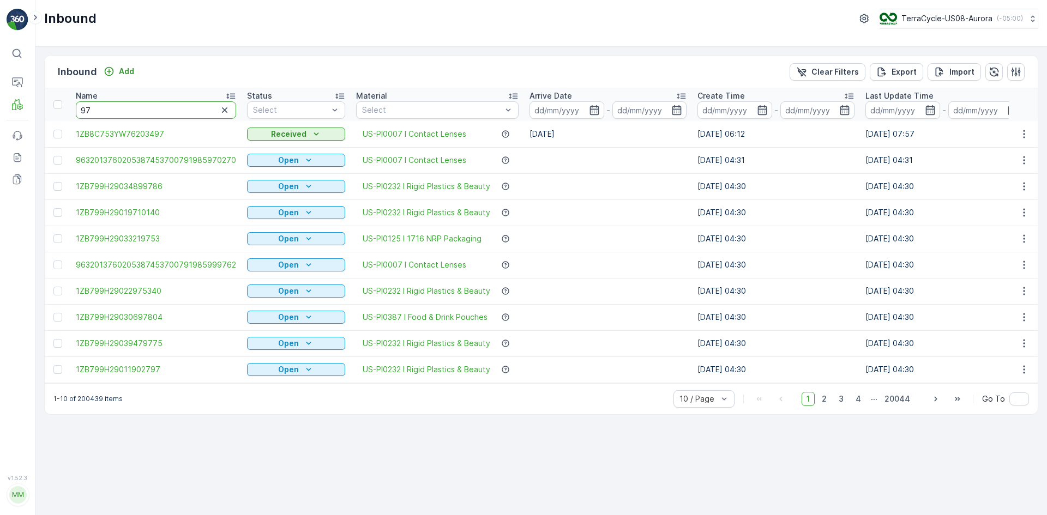
click at [0, 144] on div "⌘B Operations MRF Events Reports Documents v 1.52.3 MM MRF.US08 Inbound TerraCy…" at bounding box center [523, 257] width 1047 height 515
type input "2974"
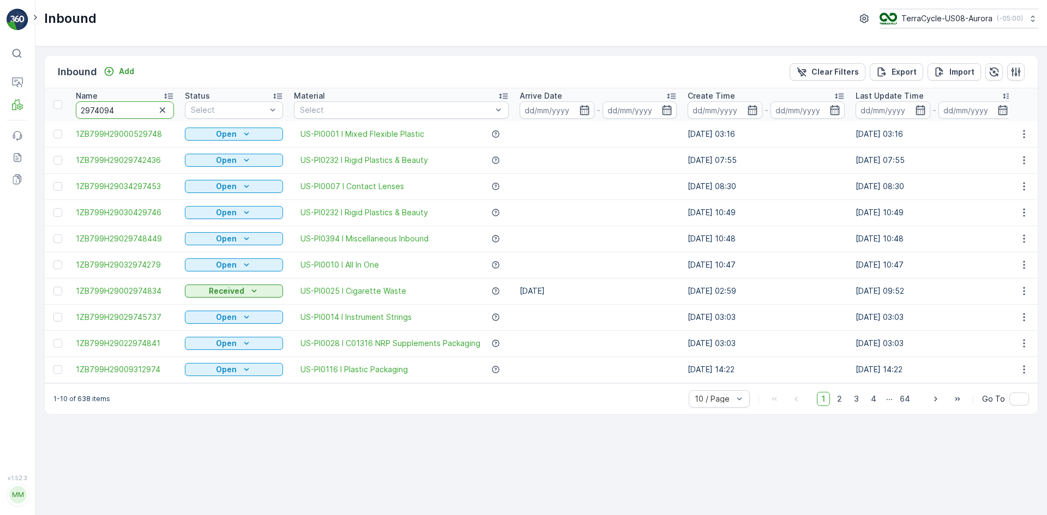
type input "29740947"
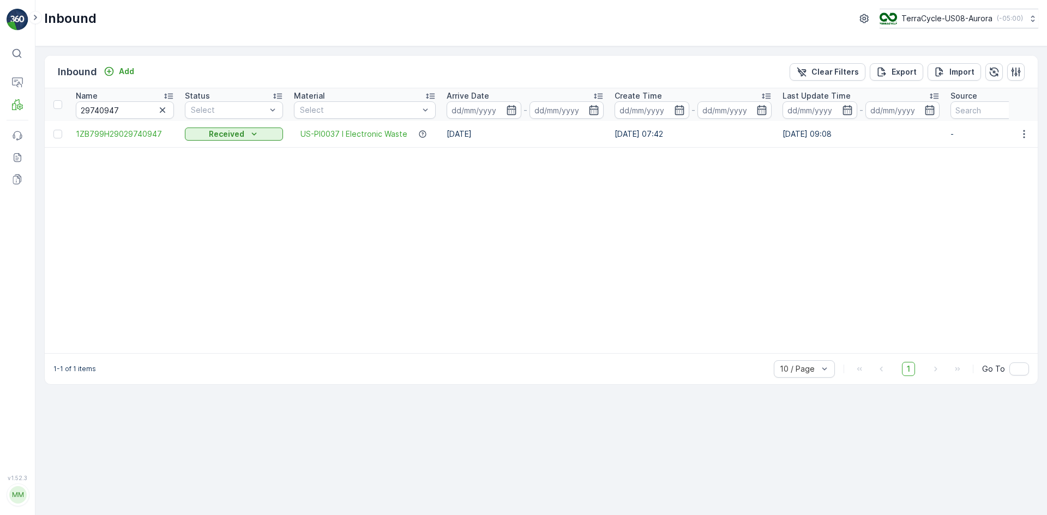
click at [61, 137] on div at bounding box center [57, 134] width 9 height 9
click at [53, 130] on input "checkbox" at bounding box center [53, 130] width 0 height 0
click at [938, 75] on p "Print QR" at bounding box center [921, 72] width 33 height 11
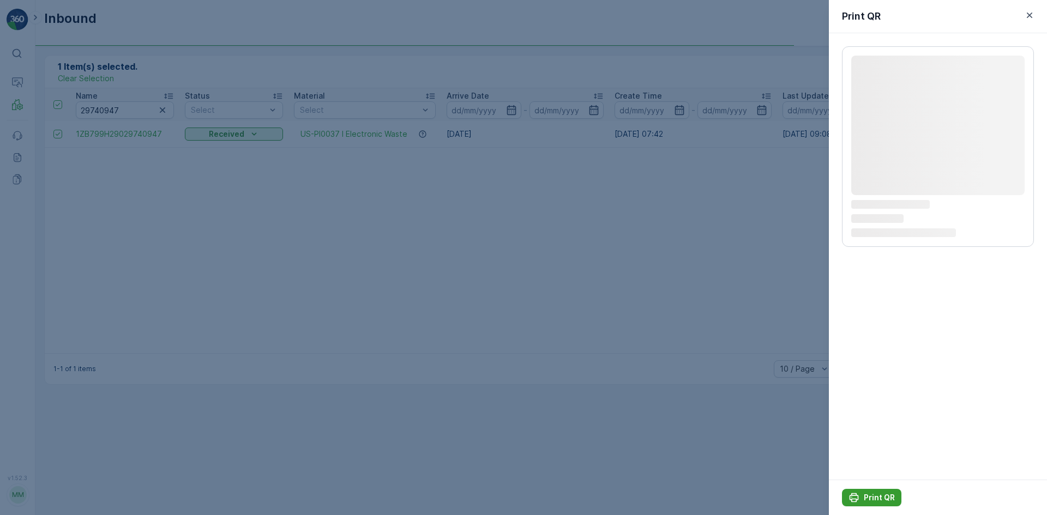
click at [878, 493] on p "Print QR" at bounding box center [879, 497] width 31 height 11
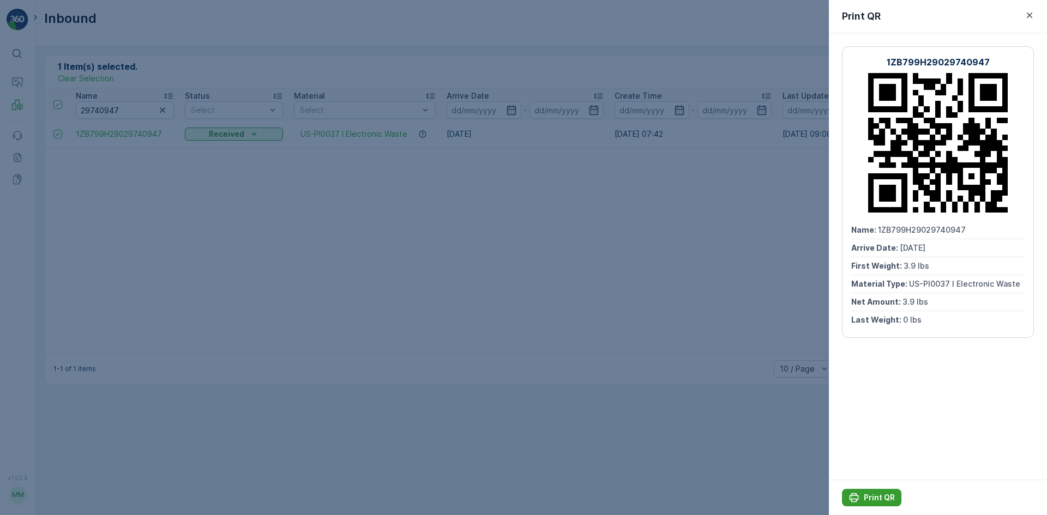
click at [877, 495] on p "Print QR" at bounding box center [879, 497] width 31 height 11
click at [171, 102] on div at bounding box center [523, 257] width 1047 height 515
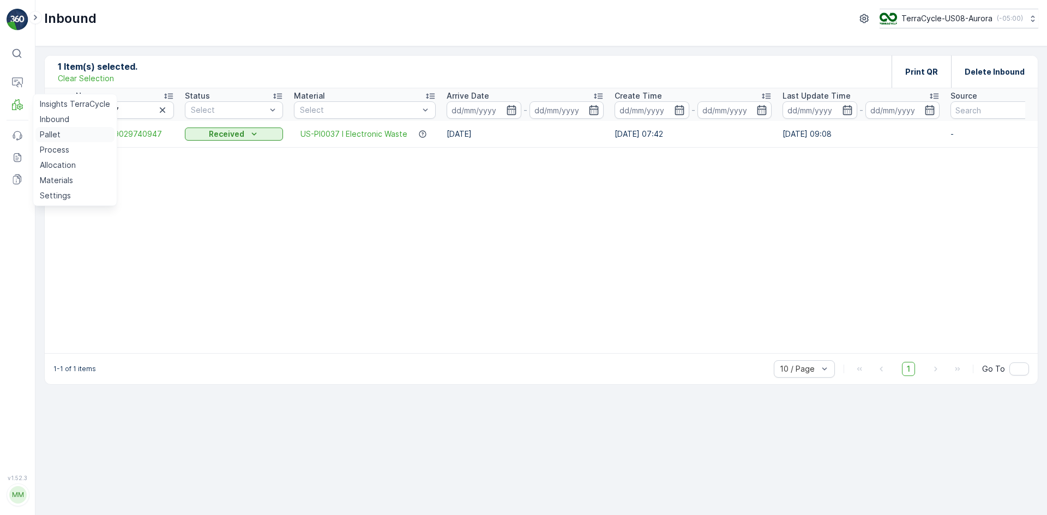
click at [56, 131] on p "Pallet" at bounding box center [50, 134] width 21 height 11
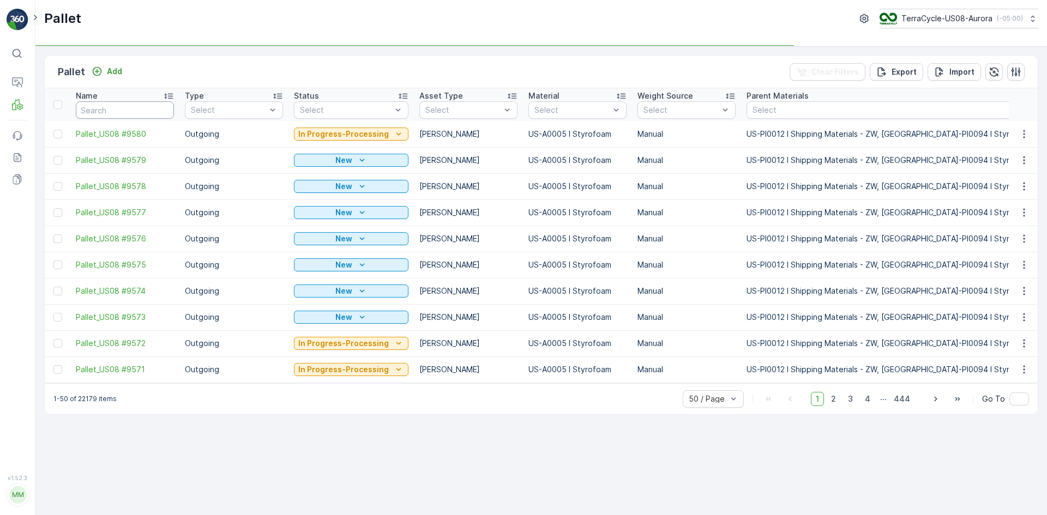
click at [111, 118] on input "text" at bounding box center [125, 109] width 98 height 17
type input "9342"
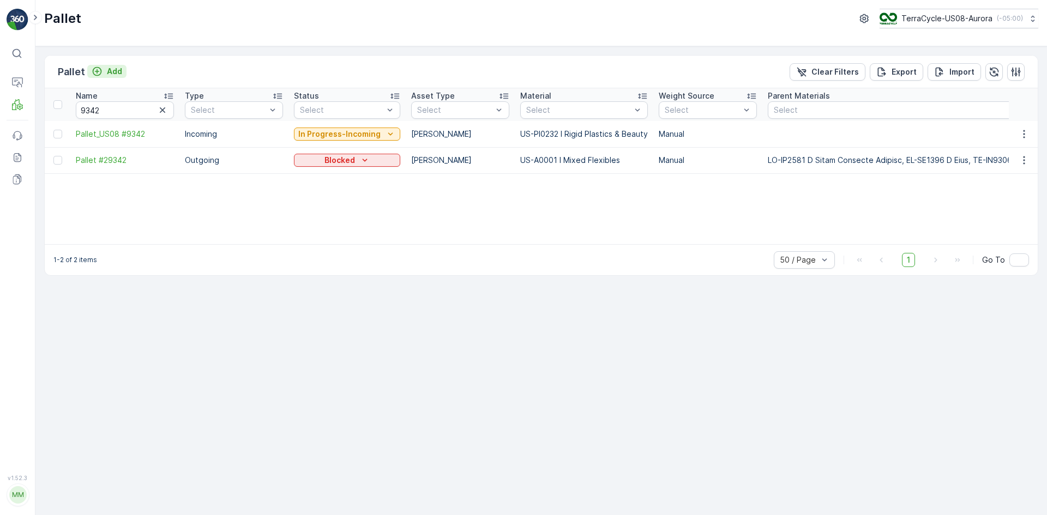
click at [108, 77] on button "Add" at bounding box center [106, 71] width 39 height 13
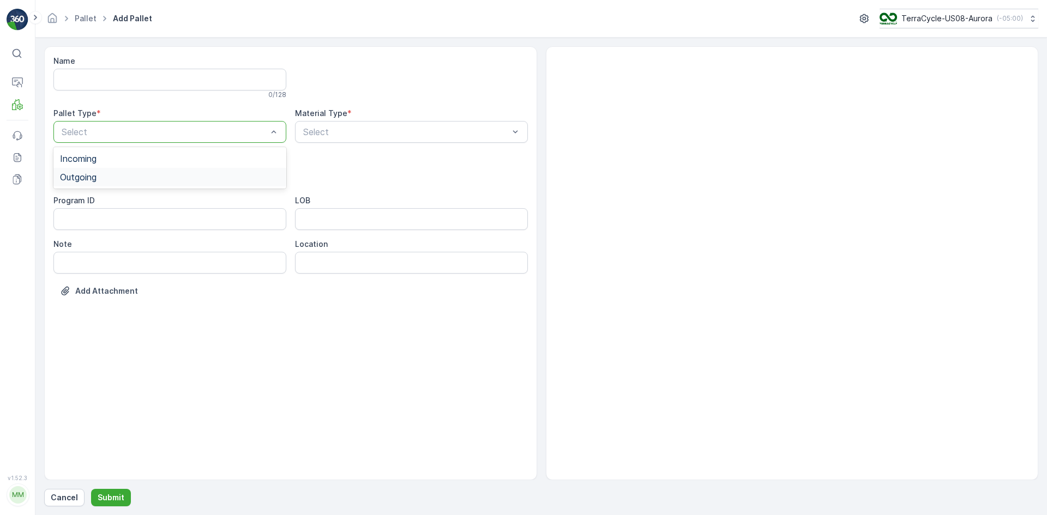
click at [137, 180] on div "Outgoing" at bounding box center [170, 177] width 220 height 10
click at [131, 200] on div "[PERSON_NAME]" at bounding box center [170, 202] width 220 height 10
click at [388, 125] on div "Select" at bounding box center [411, 132] width 233 height 22
type input "0155"
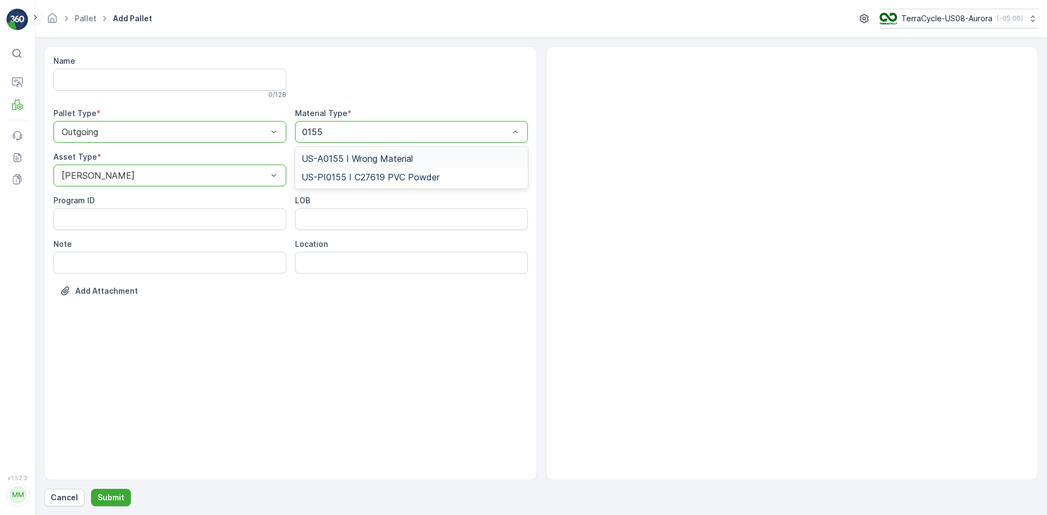
click at [376, 155] on span "US-A0155 I Wrong Material" at bounding box center [357, 159] width 111 height 10
click at [107, 498] on p "Submit" at bounding box center [111, 497] width 27 height 11
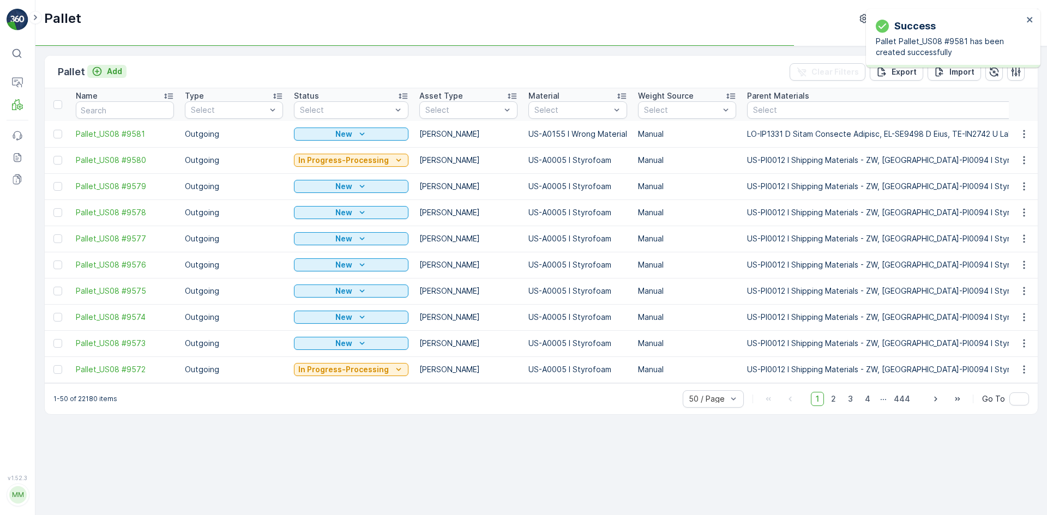
click at [109, 70] on p "Add" at bounding box center [114, 71] width 15 height 11
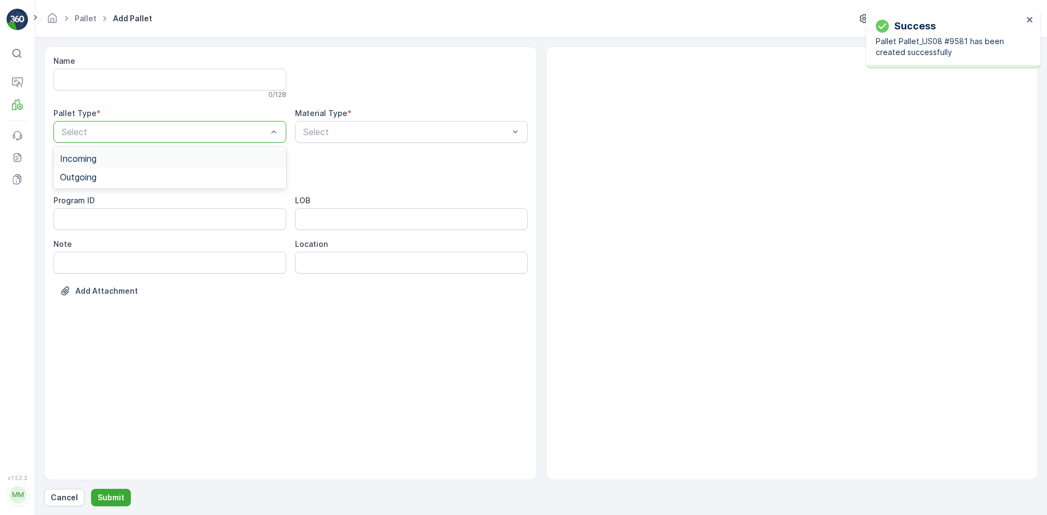
click at [107, 142] on div "Select" at bounding box center [169, 132] width 233 height 22
click at [104, 174] on div "Outgoing" at bounding box center [170, 177] width 220 height 10
click at [106, 203] on div "[PERSON_NAME]" at bounding box center [170, 202] width 220 height 10
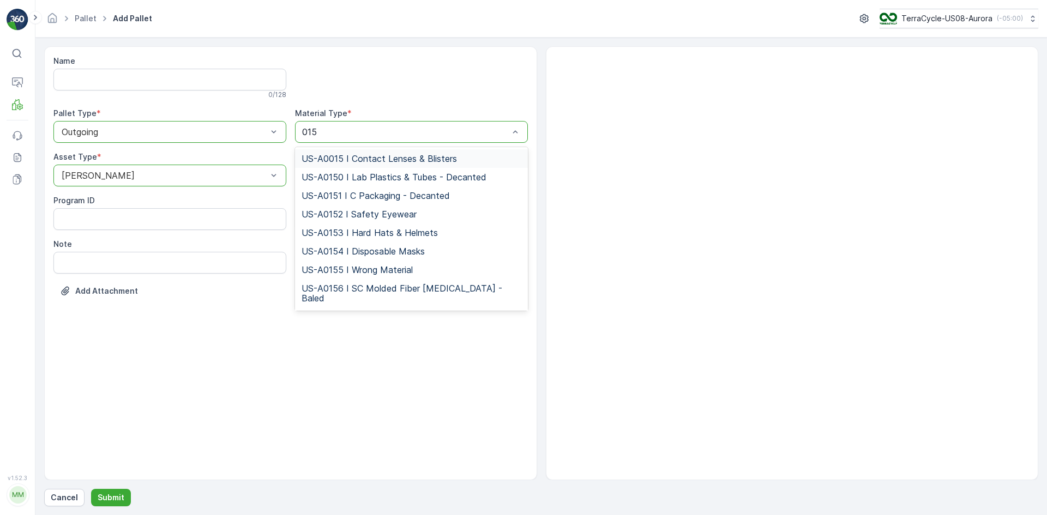
type input "0155"
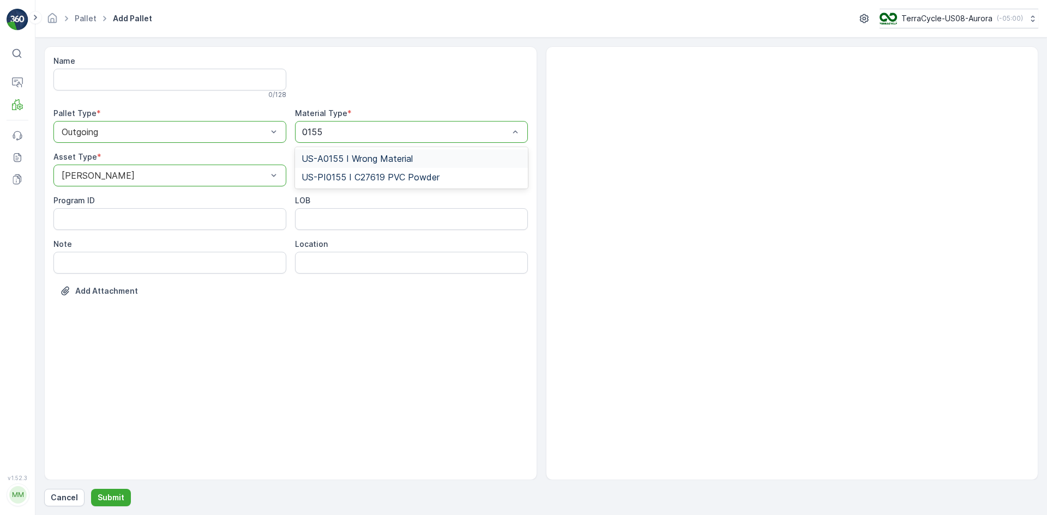
click at [388, 152] on div "US-A0155 I Wrong Material" at bounding box center [411, 158] width 233 height 19
click at [114, 499] on p "Submit" at bounding box center [111, 497] width 27 height 11
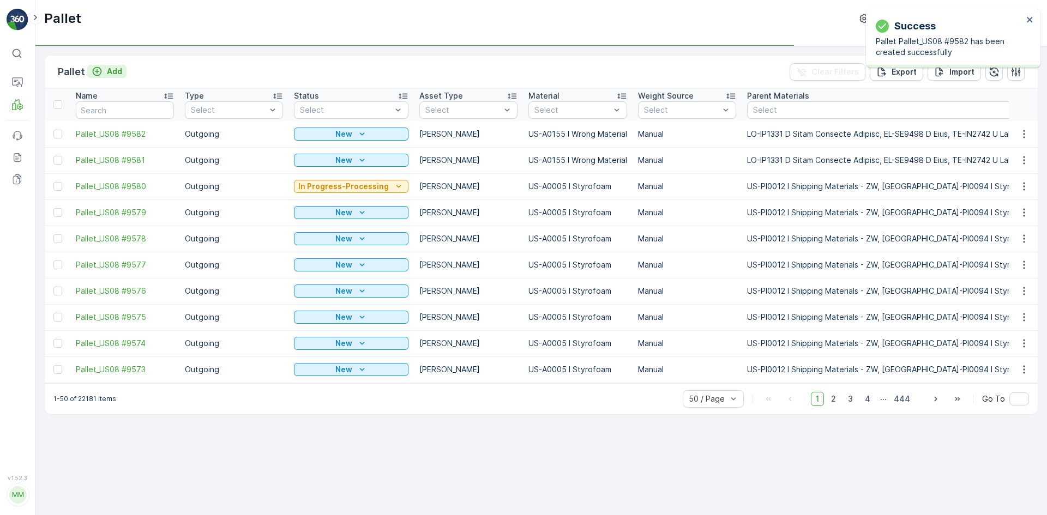
click at [112, 70] on p "Add" at bounding box center [114, 71] width 15 height 11
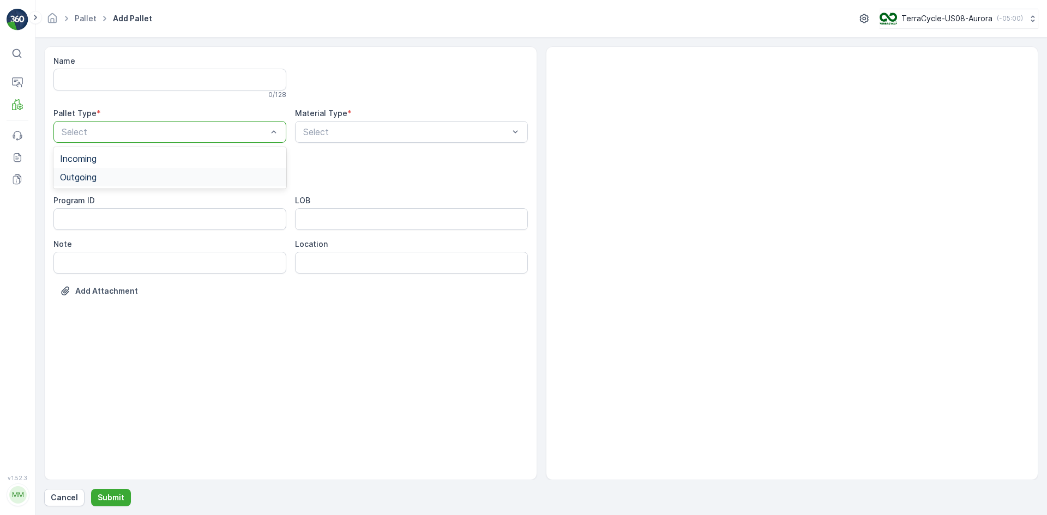
click at [118, 173] on div "Outgoing" at bounding box center [170, 177] width 220 height 10
click at [118, 201] on div "[PERSON_NAME]" at bounding box center [170, 202] width 220 height 10
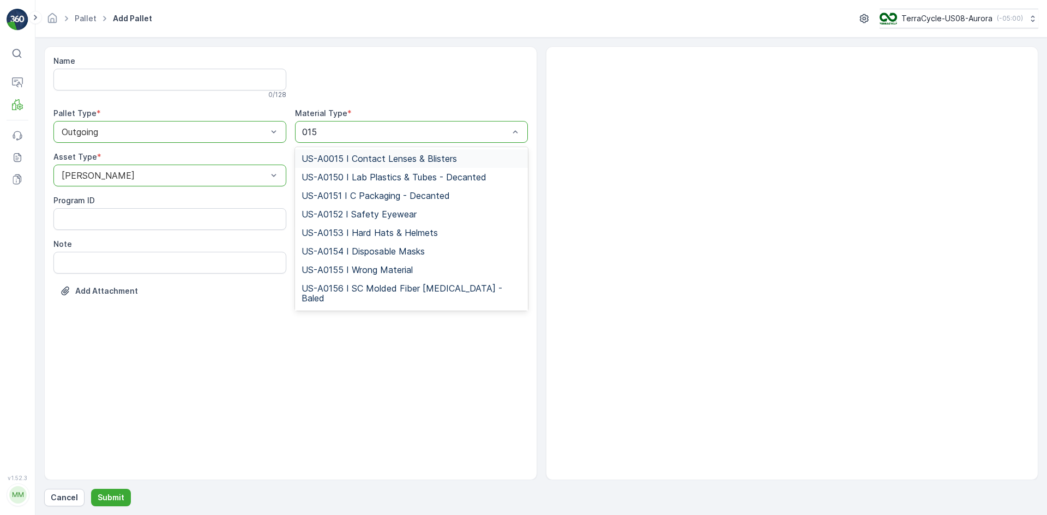
type input "0155"
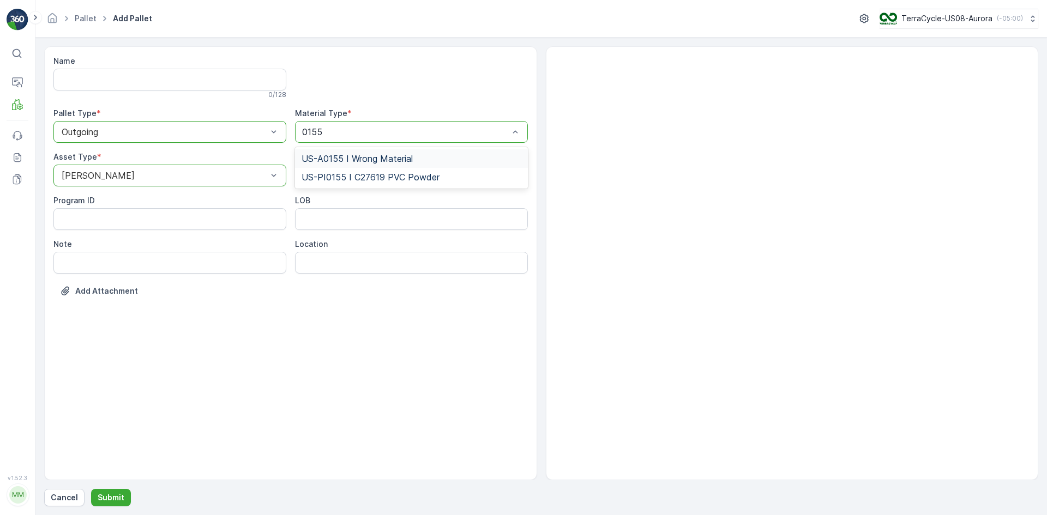
click at [381, 158] on span "US-A0155 I Wrong Material" at bounding box center [357, 159] width 111 height 10
click at [117, 501] on p "Submit" at bounding box center [111, 497] width 27 height 11
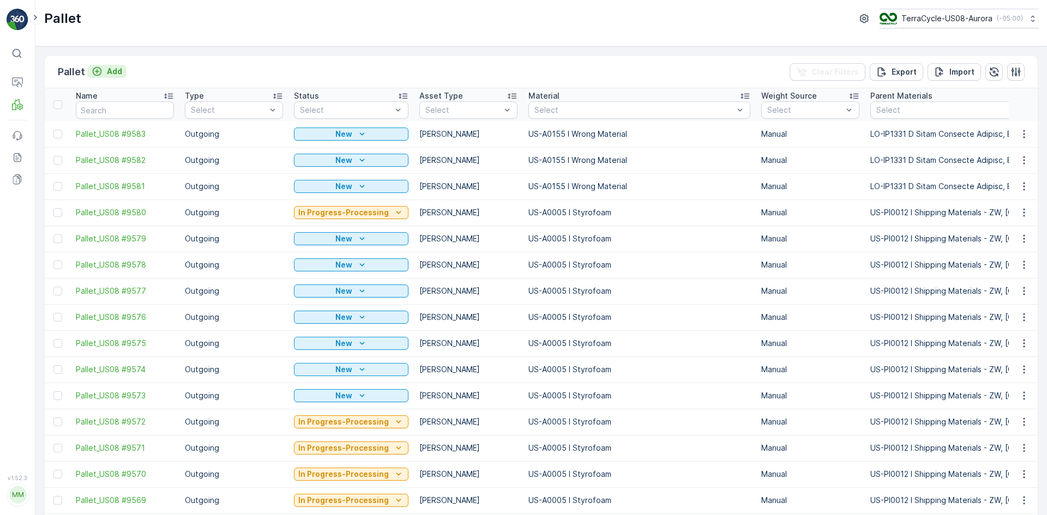
click at [102, 72] on div "Add" at bounding box center [107, 71] width 31 height 11
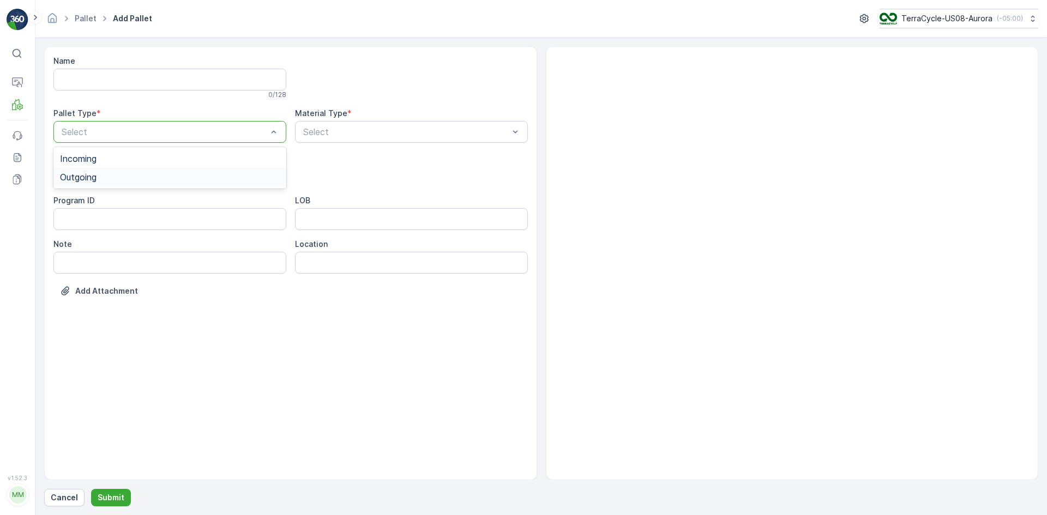
click at [116, 173] on div "Outgoing" at bounding box center [170, 177] width 220 height 10
click at [110, 198] on div "[PERSON_NAME]" at bounding box center [170, 202] width 220 height 10
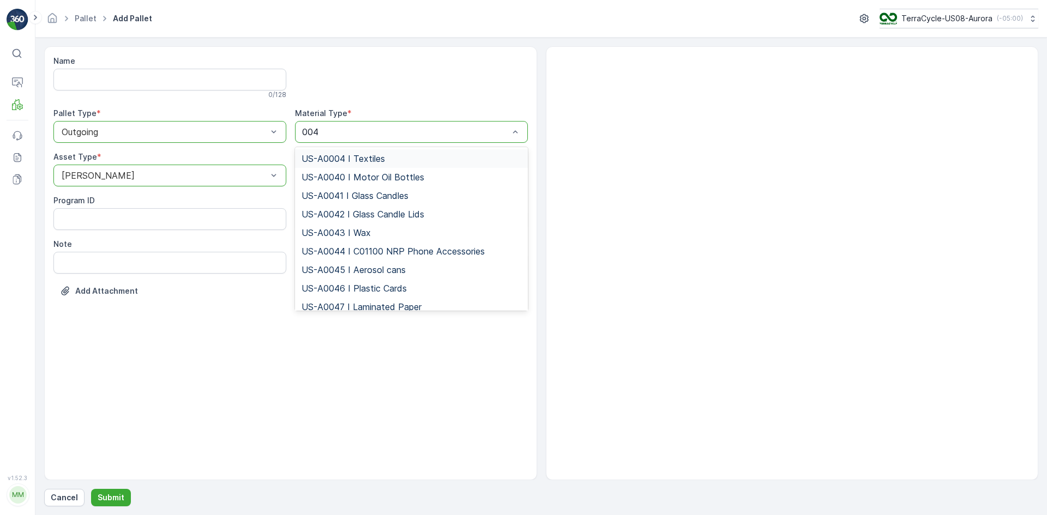
type input "0049"
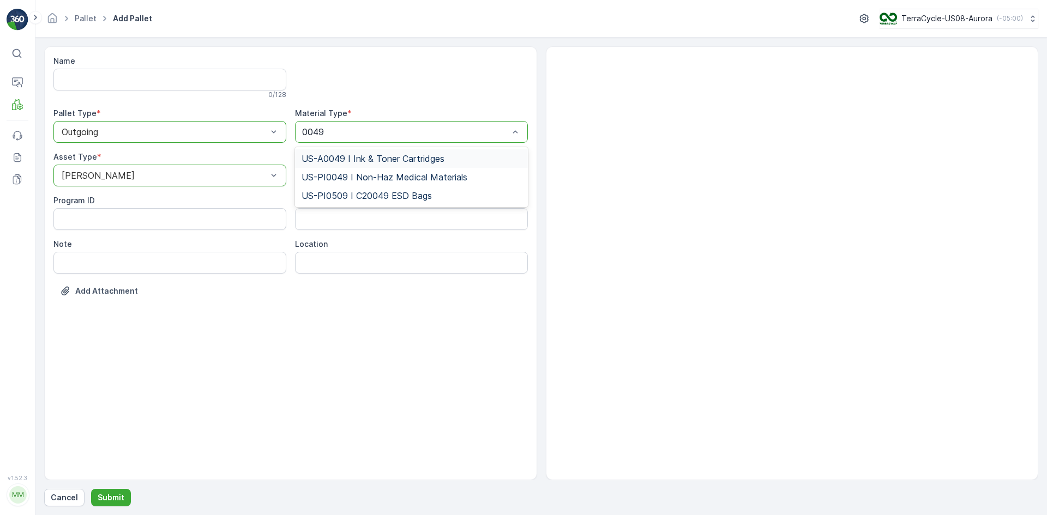
click at [406, 154] on span "US-A0049 I Ink & Toner Cartridges" at bounding box center [373, 159] width 143 height 10
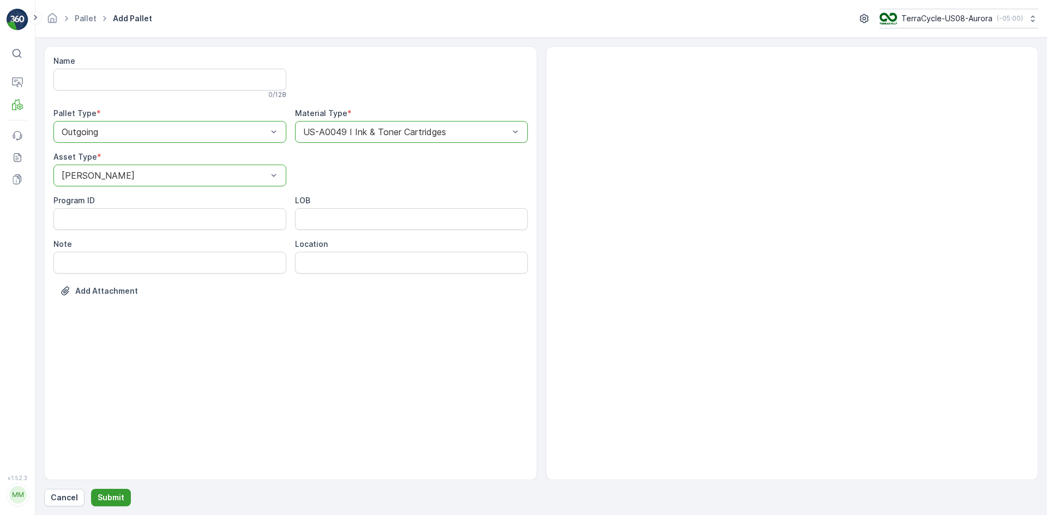
click at [116, 498] on p "Submit" at bounding box center [111, 497] width 27 height 11
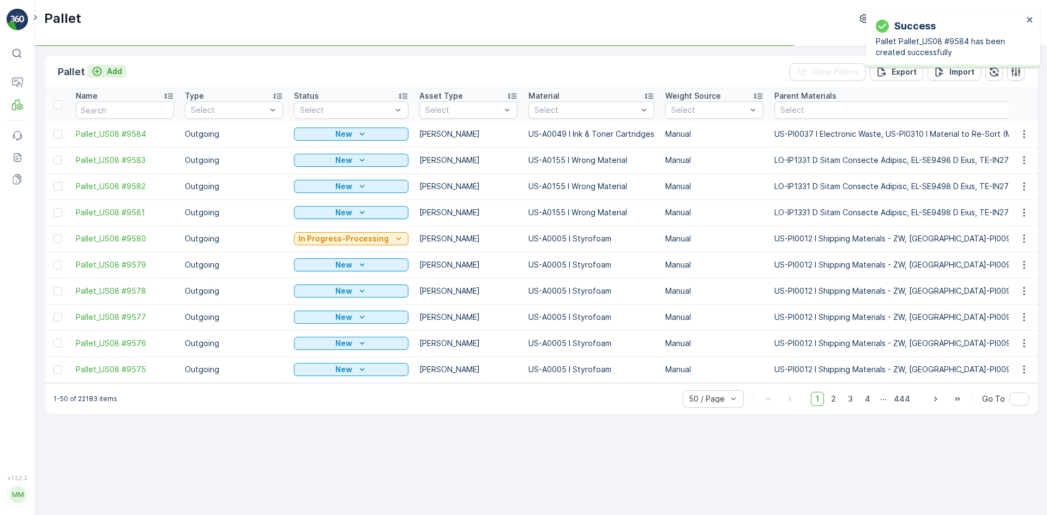
click at [113, 69] on p "Add" at bounding box center [114, 71] width 15 height 11
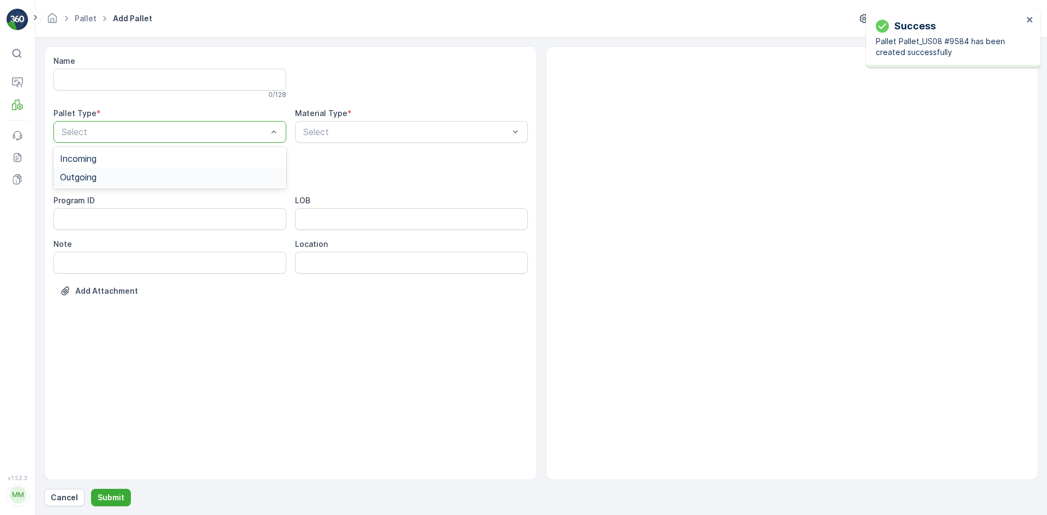
click at [112, 180] on div "Outgoing" at bounding box center [170, 177] width 220 height 10
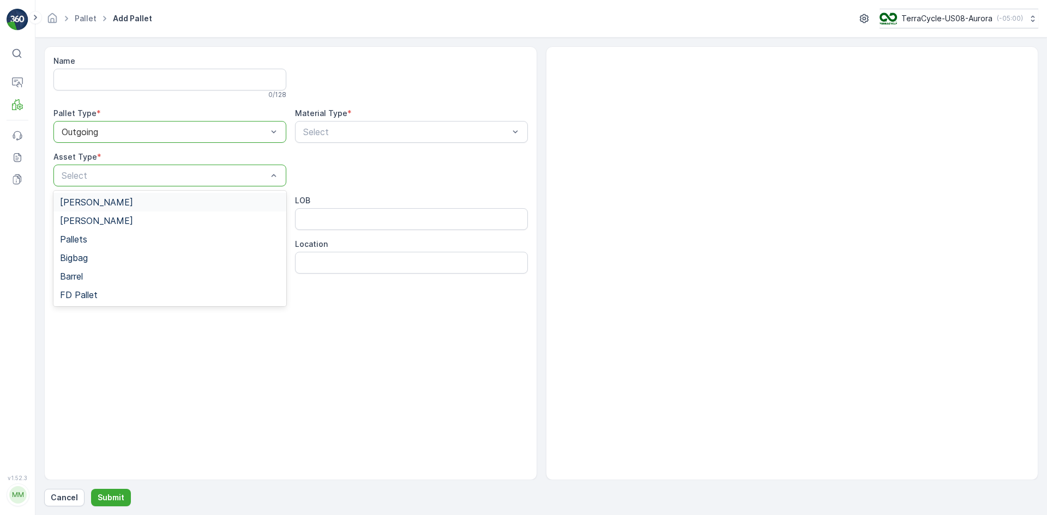
click at [128, 199] on div "[PERSON_NAME]" at bounding box center [170, 202] width 220 height 10
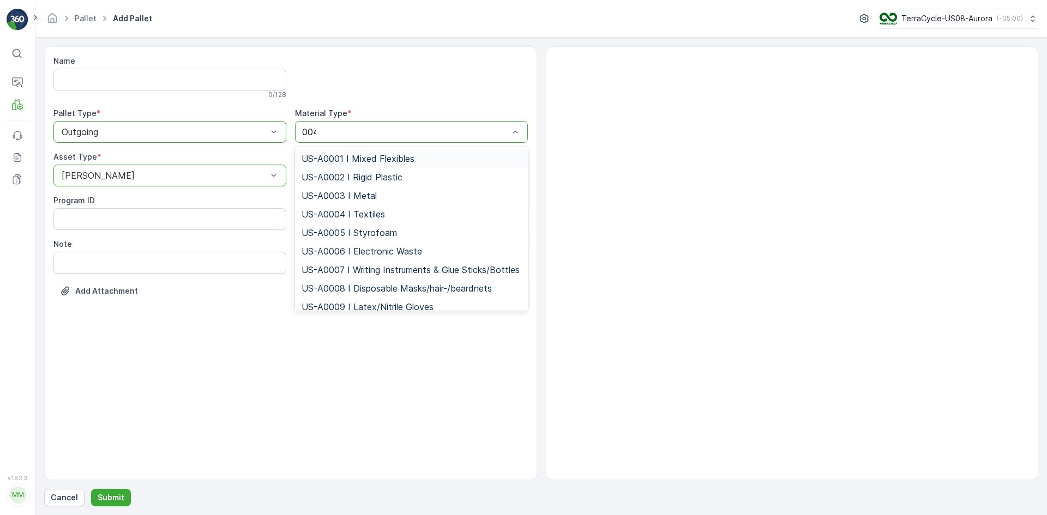
type input "0049"
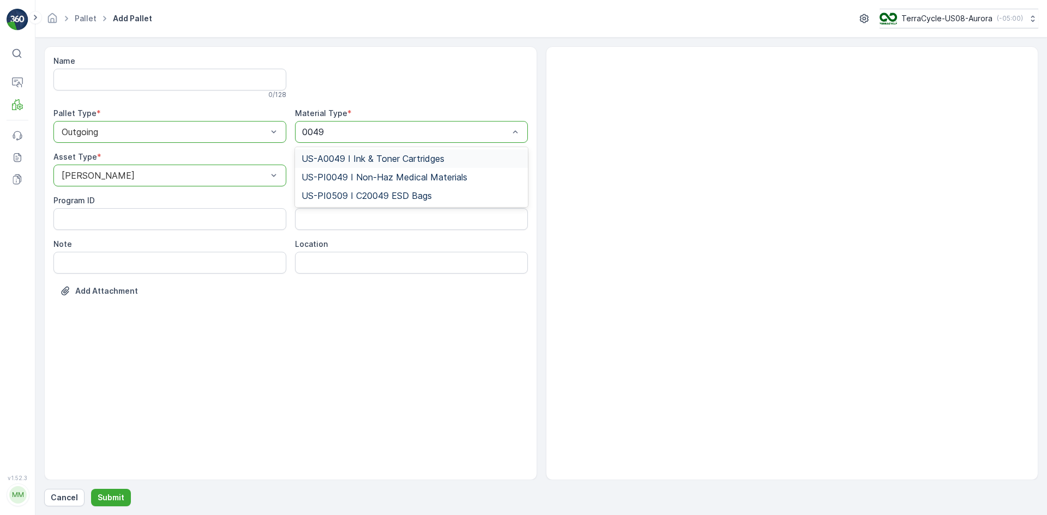
click at [400, 155] on span "US-A0049 I Ink & Toner Cartridges" at bounding box center [373, 159] width 143 height 10
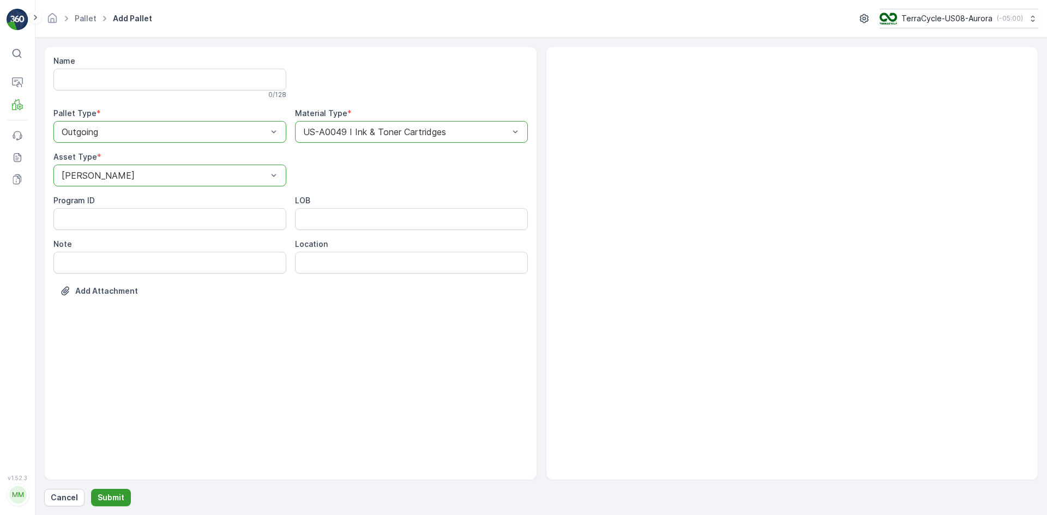
click at [119, 501] on p "Submit" at bounding box center [111, 497] width 27 height 11
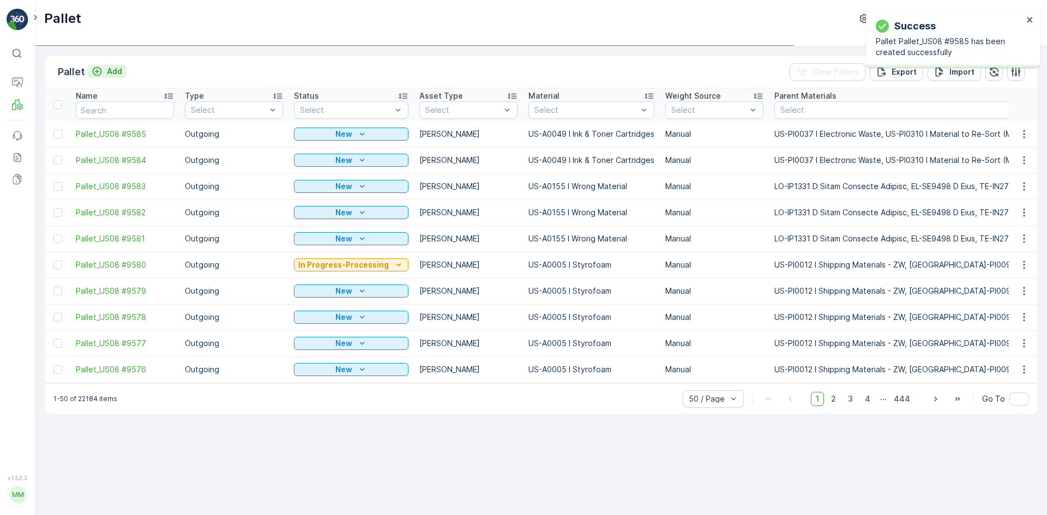
click at [110, 71] on p "Add" at bounding box center [114, 71] width 15 height 11
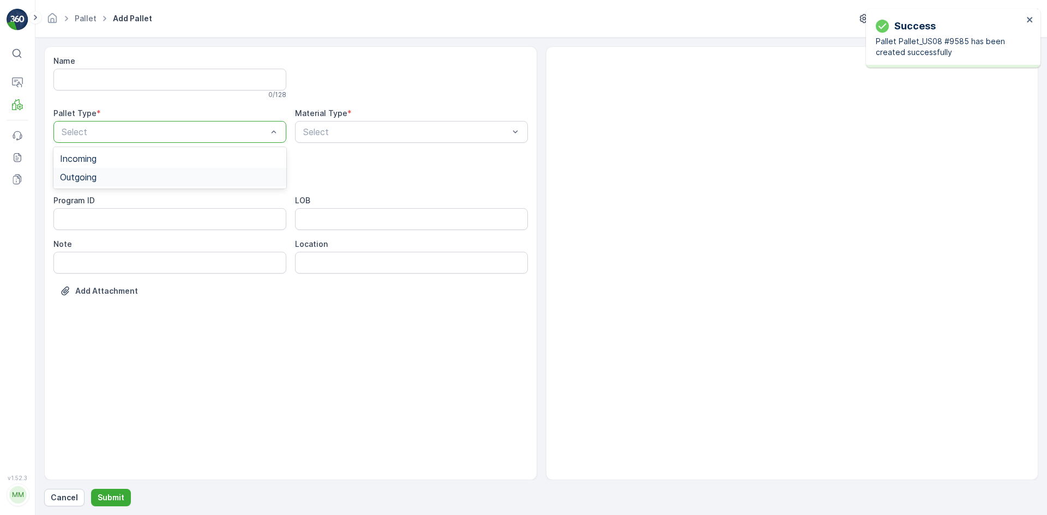
click at [130, 179] on div "Outgoing" at bounding box center [170, 177] width 220 height 10
drag, startPoint x: 137, startPoint y: 203, endPoint x: 144, endPoint y: 198, distance: 8.3
click at [137, 202] on div "[PERSON_NAME]" at bounding box center [170, 202] width 220 height 10
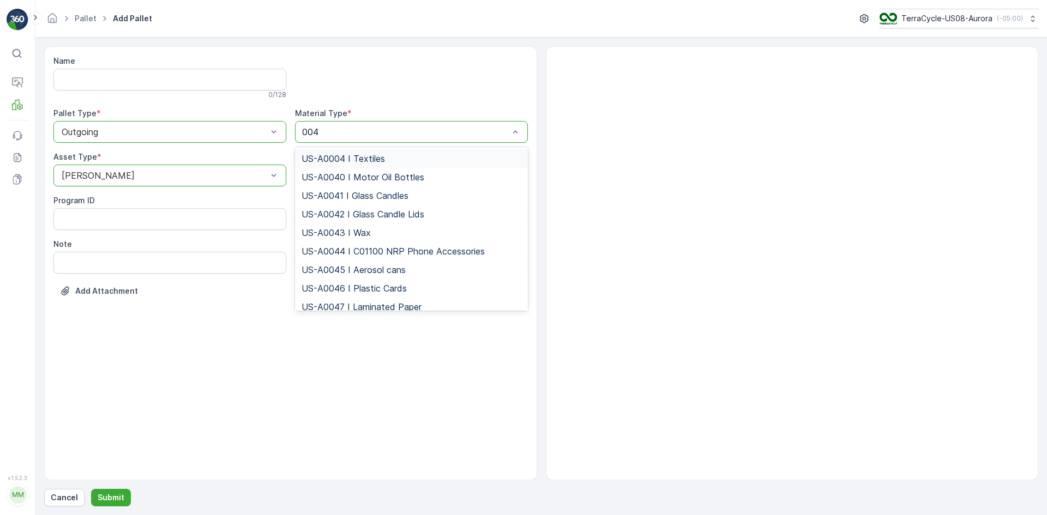
type input "0049"
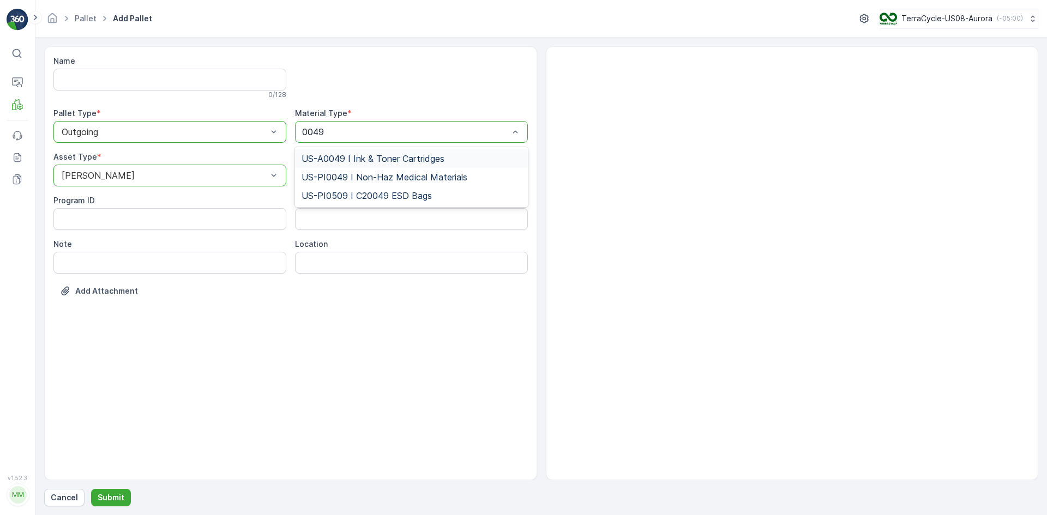
click at [381, 155] on span "US-A0049 I Ink & Toner Cartridges" at bounding box center [373, 159] width 143 height 10
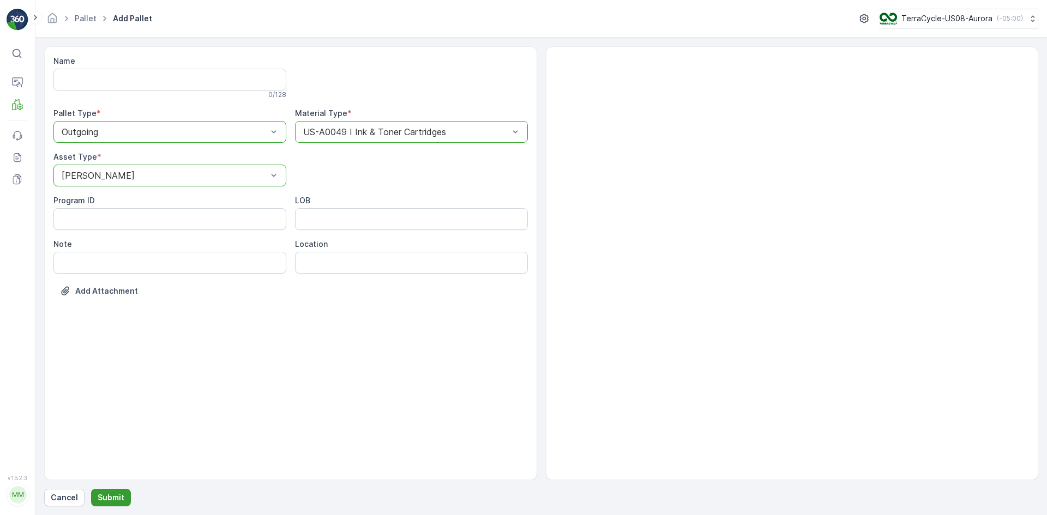
click at [116, 496] on p "Submit" at bounding box center [111, 497] width 27 height 11
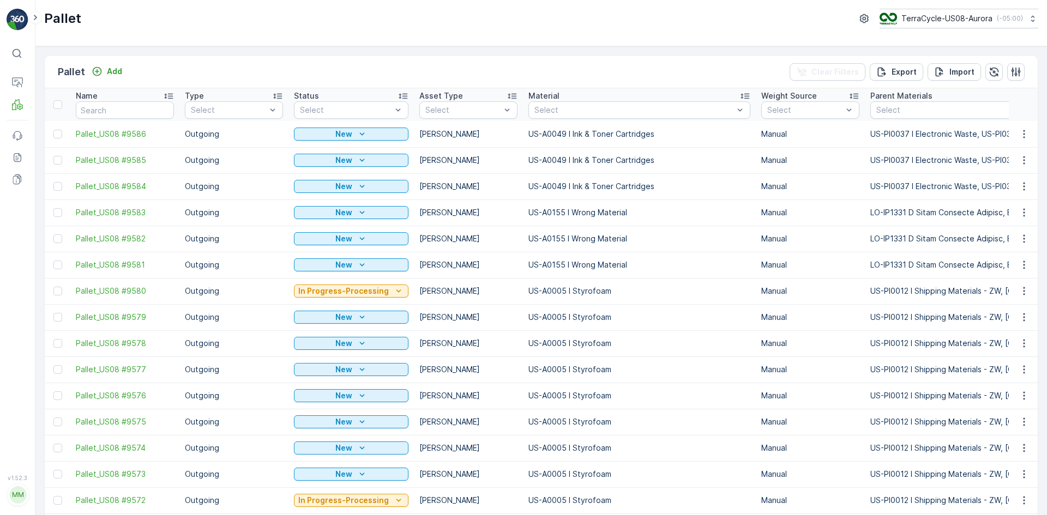
click at [59, 264] on div at bounding box center [57, 265] width 9 height 9
click at [53, 261] on input "checkbox" at bounding box center [53, 261] width 0 height 0
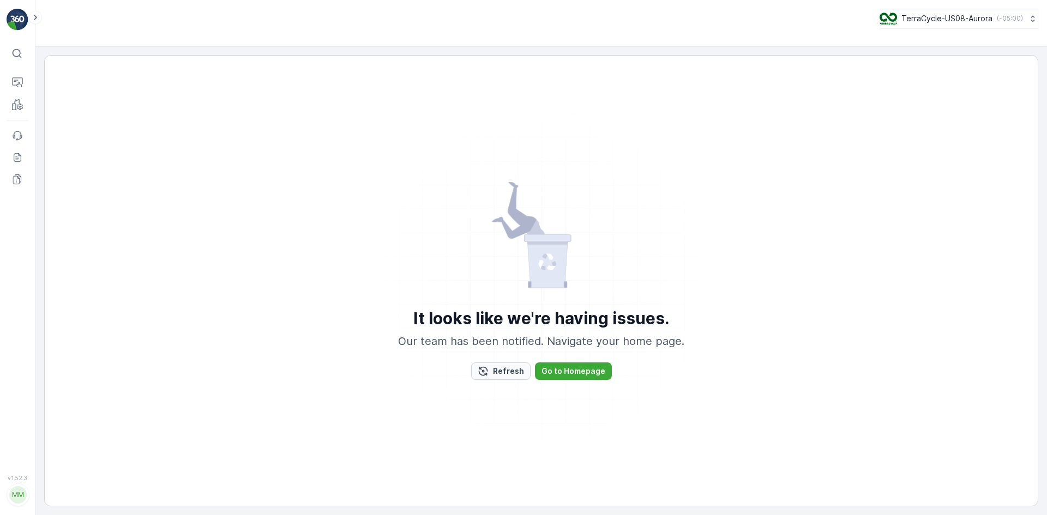
click at [507, 370] on p "Refresh" at bounding box center [508, 371] width 31 height 11
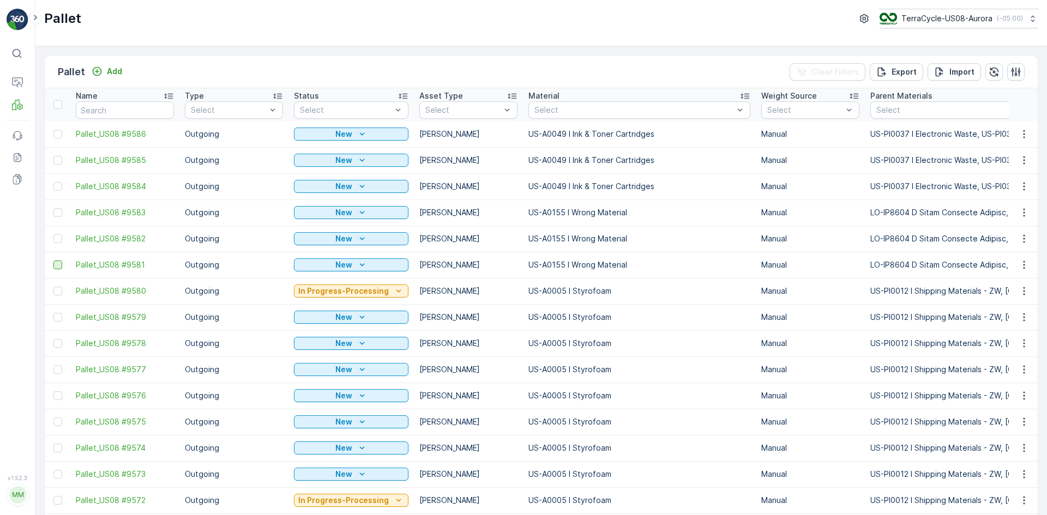
click at [58, 263] on div at bounding box center [57, 265] width 9 height 9
click at [53, 261] on input "checkbox" at bounding box center [53, 261] width 0 height 0
click at [57, 236] on div at bounding box center [57, 238] width 9 height 9
click at [53, 234] on input "checkbox" at bounding box center [53, 234] width 0 height 0
drag, startPoint x: 59, startPoint y: 212, endPoint x: 59, endPoint y: 205, distance: 7.1
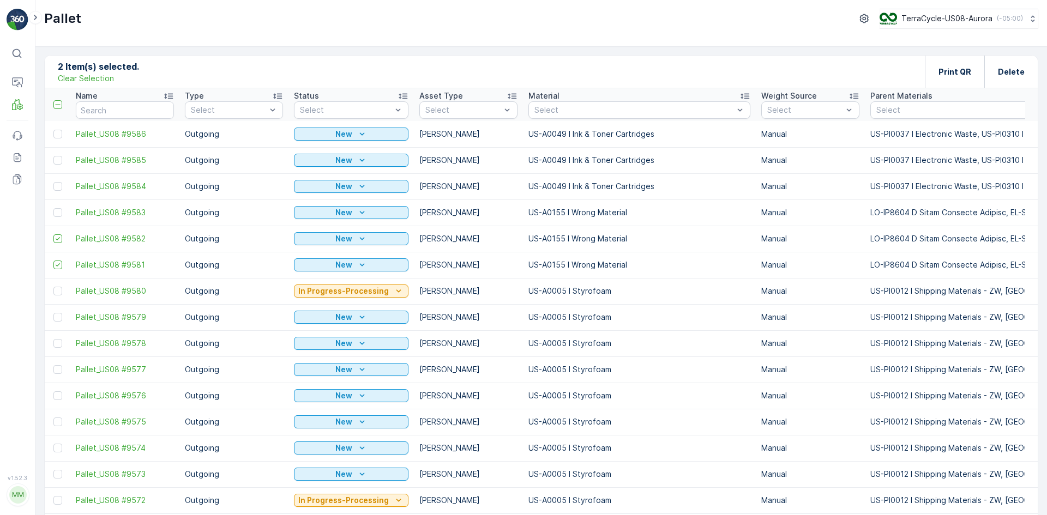
click at [59, 212] on div at bounding box center [57, 212] width 9 height 9
click at [53, 208] on input "checkbox" at bounding box center [53, 208] width 0 height 0
click at [58, 185] on div at bounding box center [57, 186] width 9 height 9
click at [53, 182] on input "checkbox" at bounding box center [53, 182] width 0 height 0
click at [57, 159] on div at bounding box center [57, 160] width 9 height 9
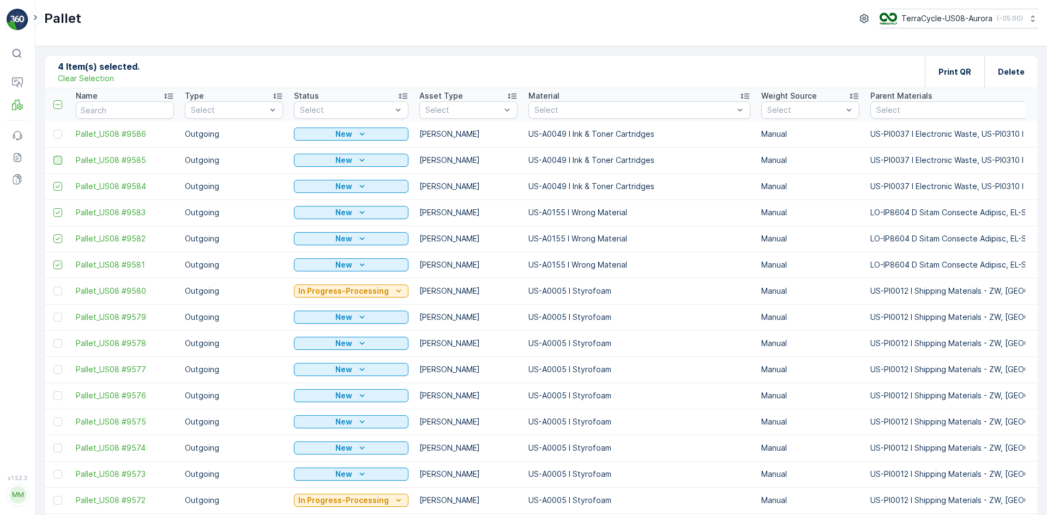
click at [53, 156] on input "checkbox" at bounding box center [53, 156] width 0 height 0
click at [58, 136] on div at bounding box center [57, 134] width 9 height 9
click at [53, 130] on input "checkbox" at bounding box center [53, 130] width 0 height 0
click at [948, 71] on p "Print QR" at bounding box center [954, 72] width 33 height 11
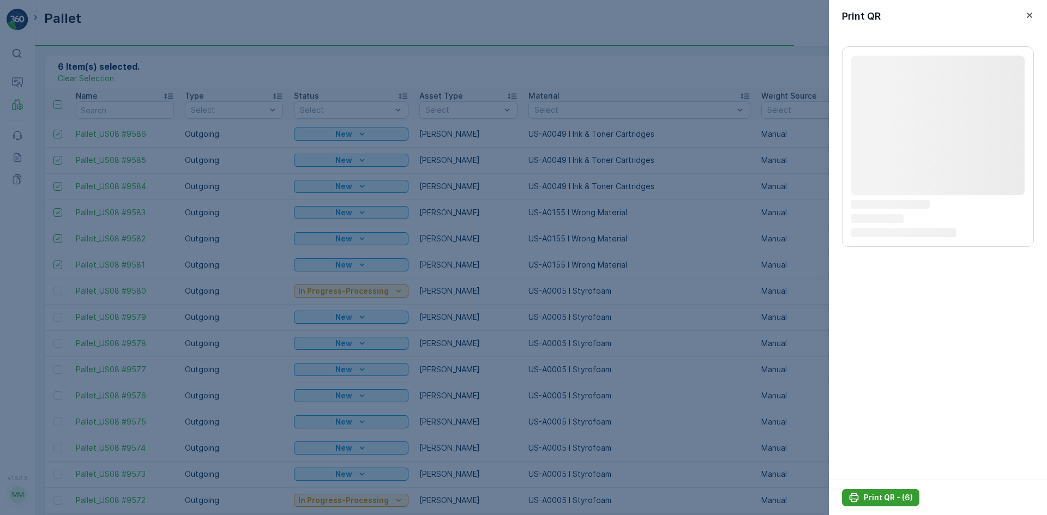
click at [903, 492] on p "Print QR - (6)" at bounding box center [888, 497] width 49 height 11
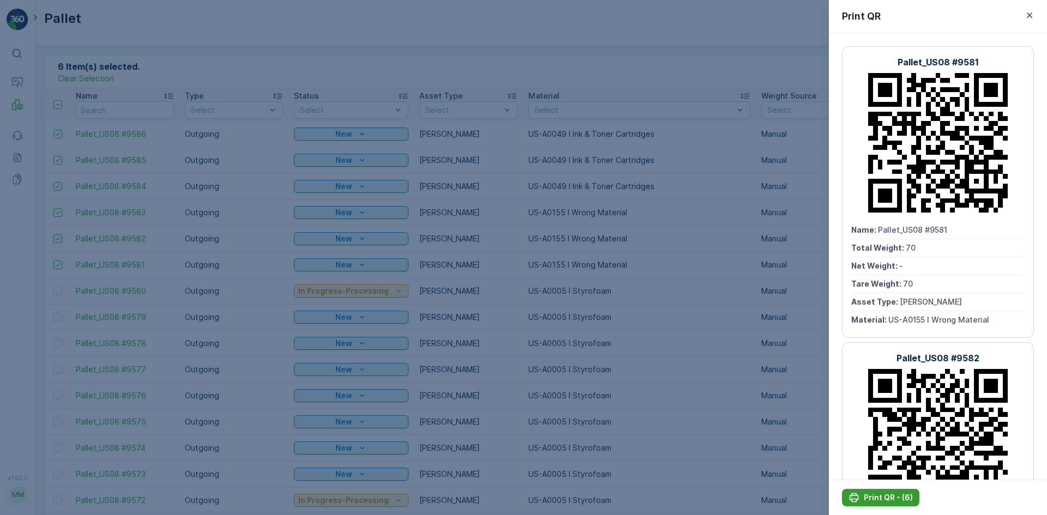
click at [885, 497] on p "Print QR - (6)" at bounding box center [888, 497] width 49 height 11
click at [1025, 17] on icon "button" at bounding box center [1029, 15] width 11 height 11
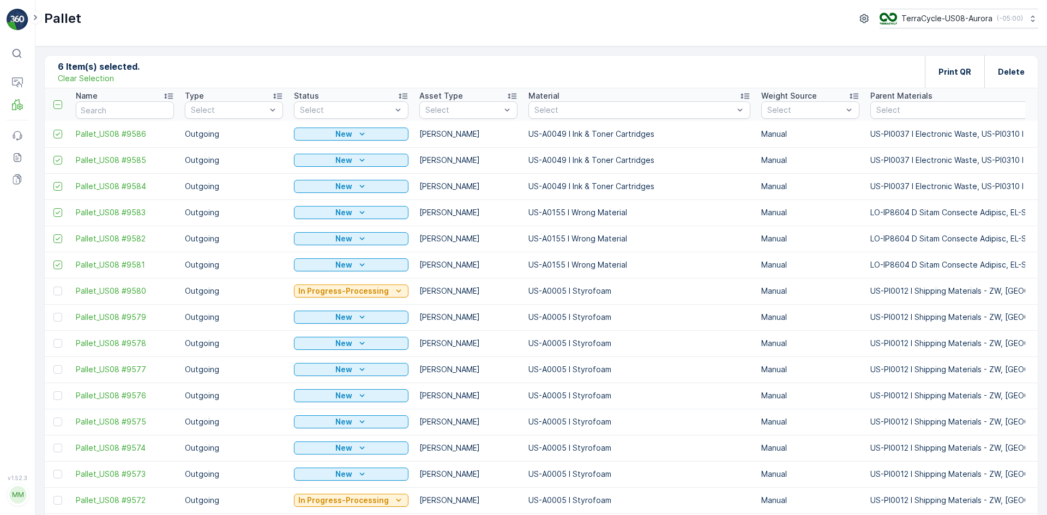
click at [97, 77] on p "Clear Selection" at bounding box center [86, 78] width 56 height 11
